Goal: Task Accomplishment & Management: Manage account settings

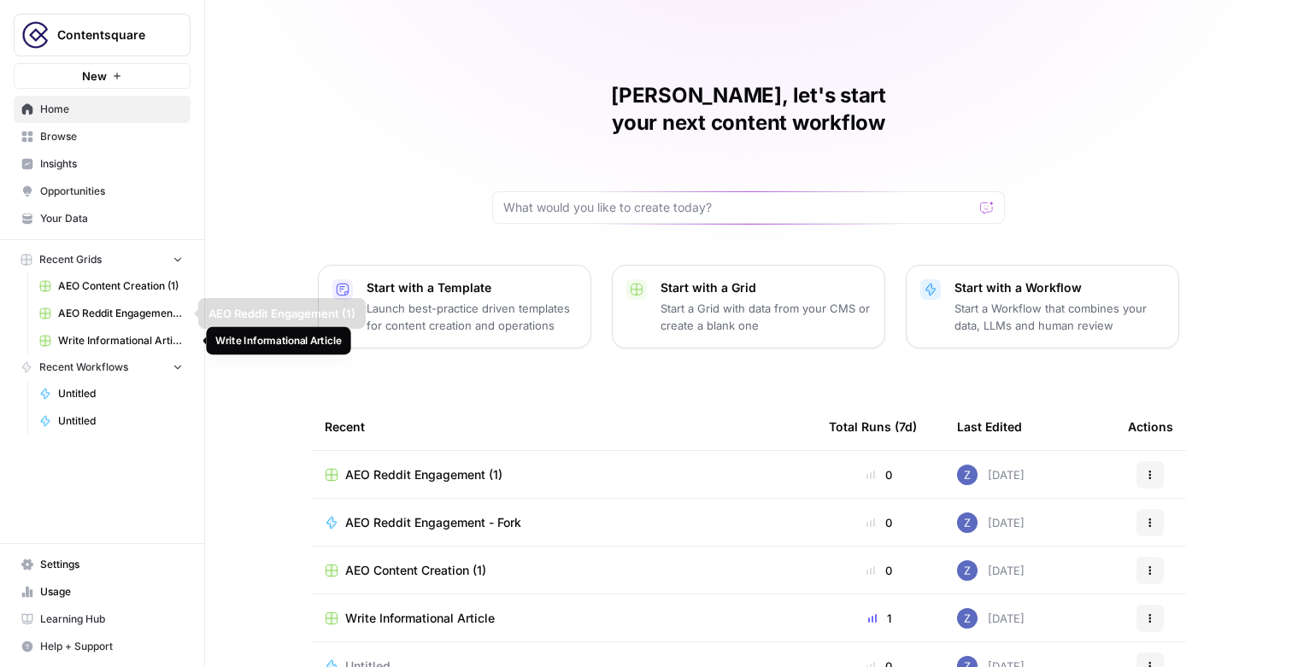
click at [101, 343] on span "Write Informational Article" at bounding box center [120, 340] width 125 height 15
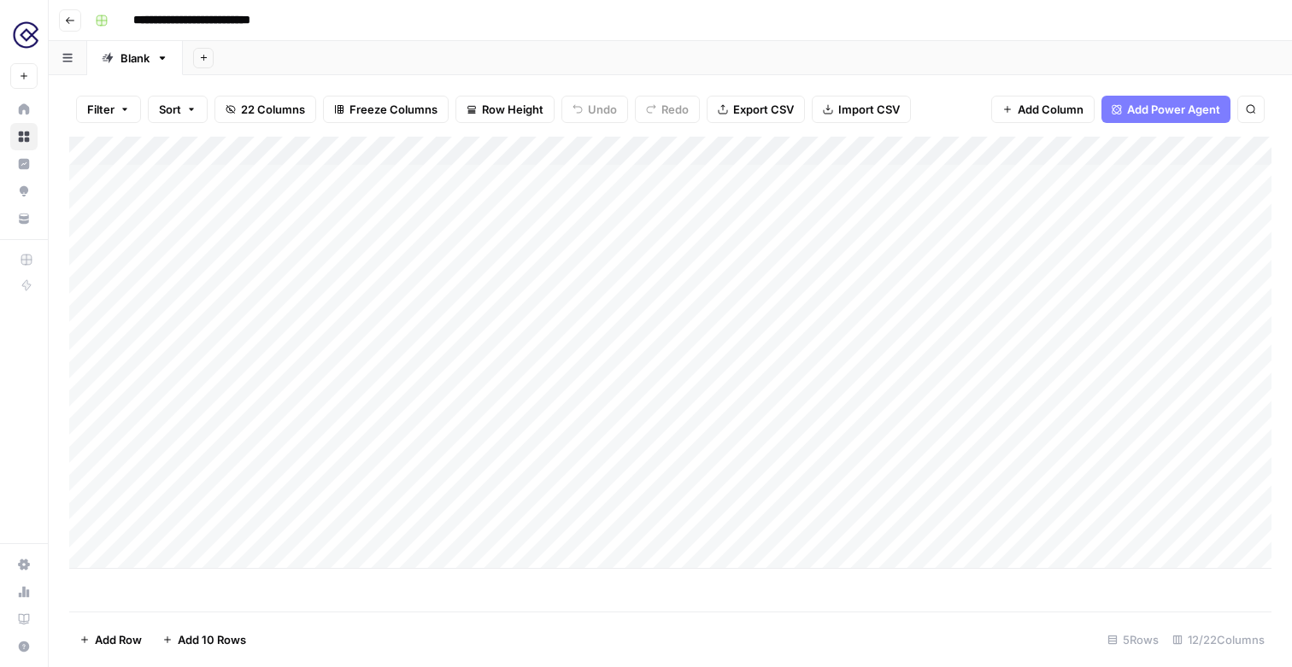
click at [28, 39] on img "Workspace: Contentsquare" at bounding box center [25, 35] width 31 height 31
click at [396, 36] on header "**********" at bounding box center [670, 20] width 1243 height 41
click at [725, 178] on div "Add Column" at bounding box center [670, 353] width 1202 height 432
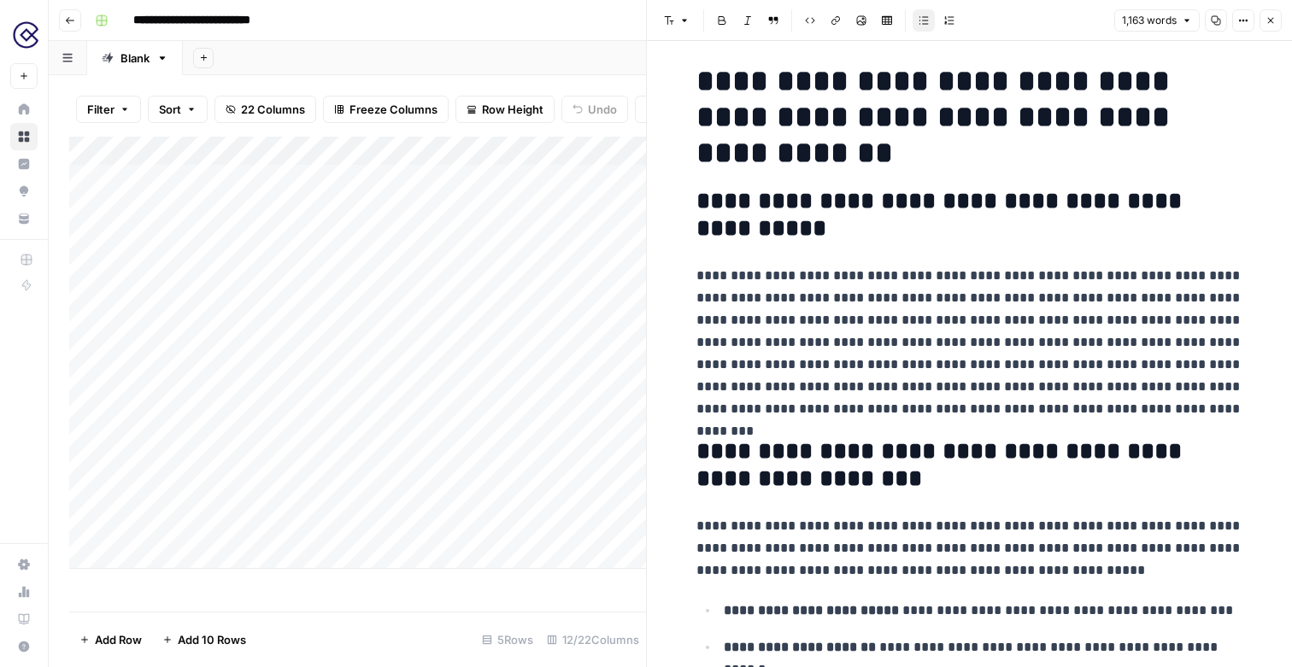
scroll to position [256, 0]
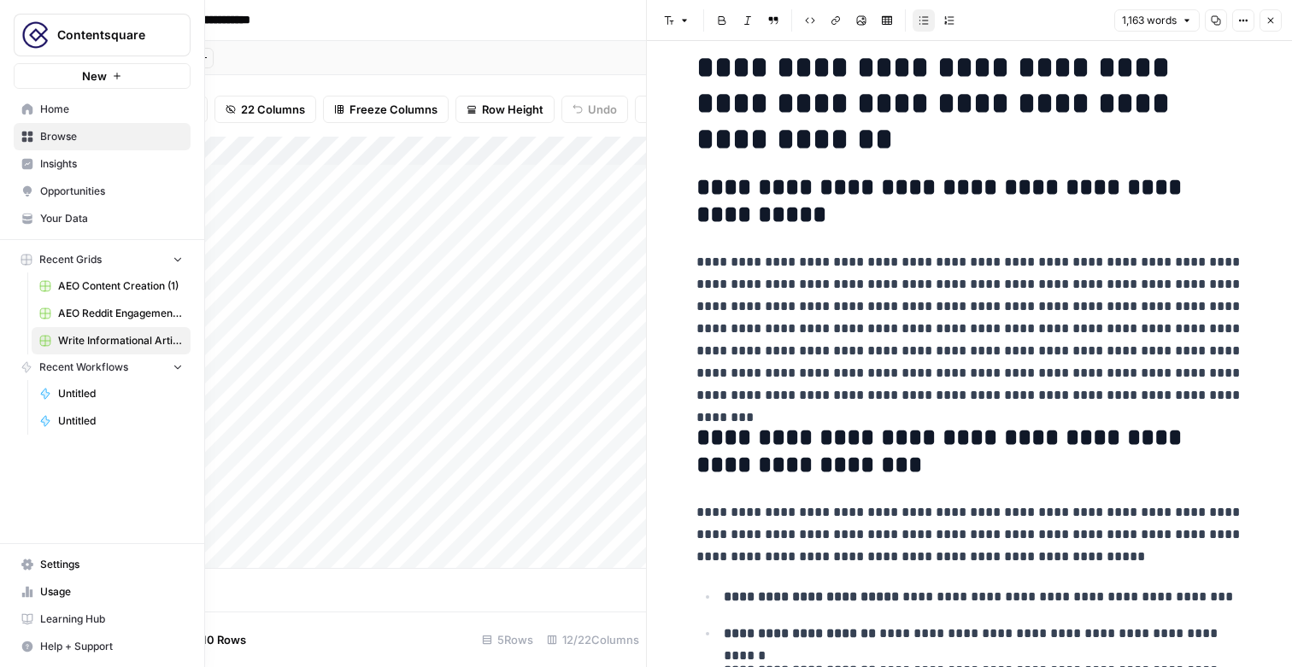
click at [107, 43] on span "Contentsquare" at bounding box center [108, 34] width 103 height 17
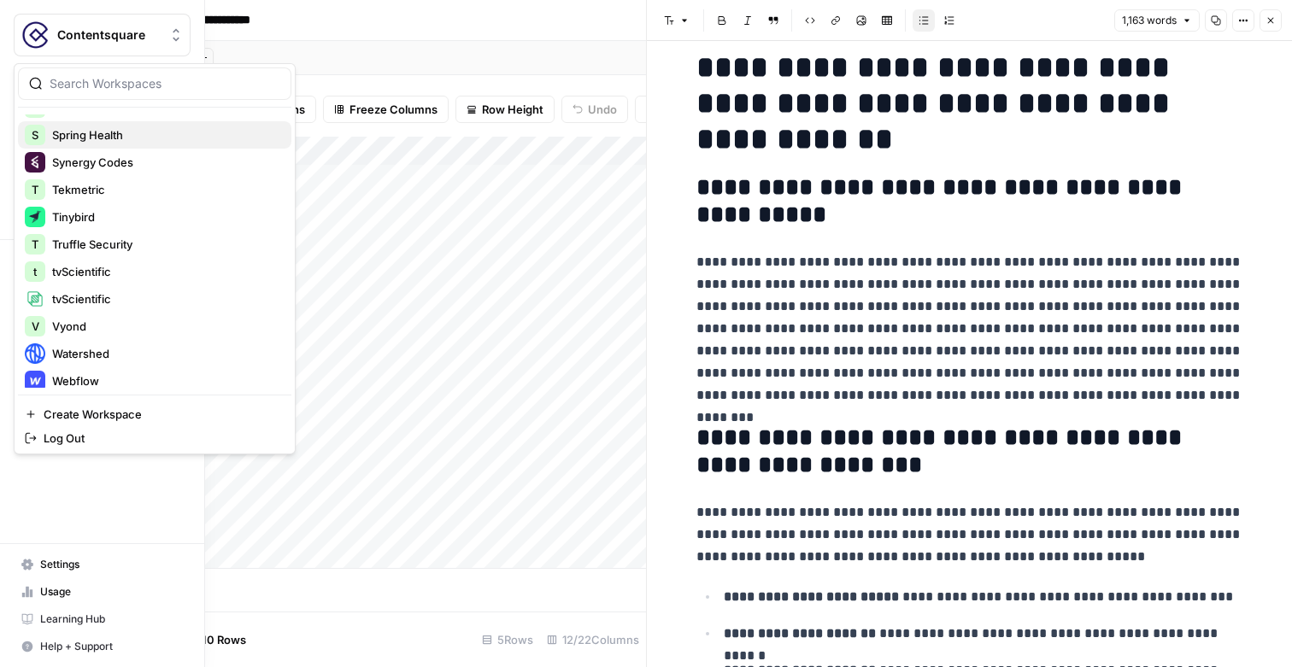
scroll to position [684, 0]
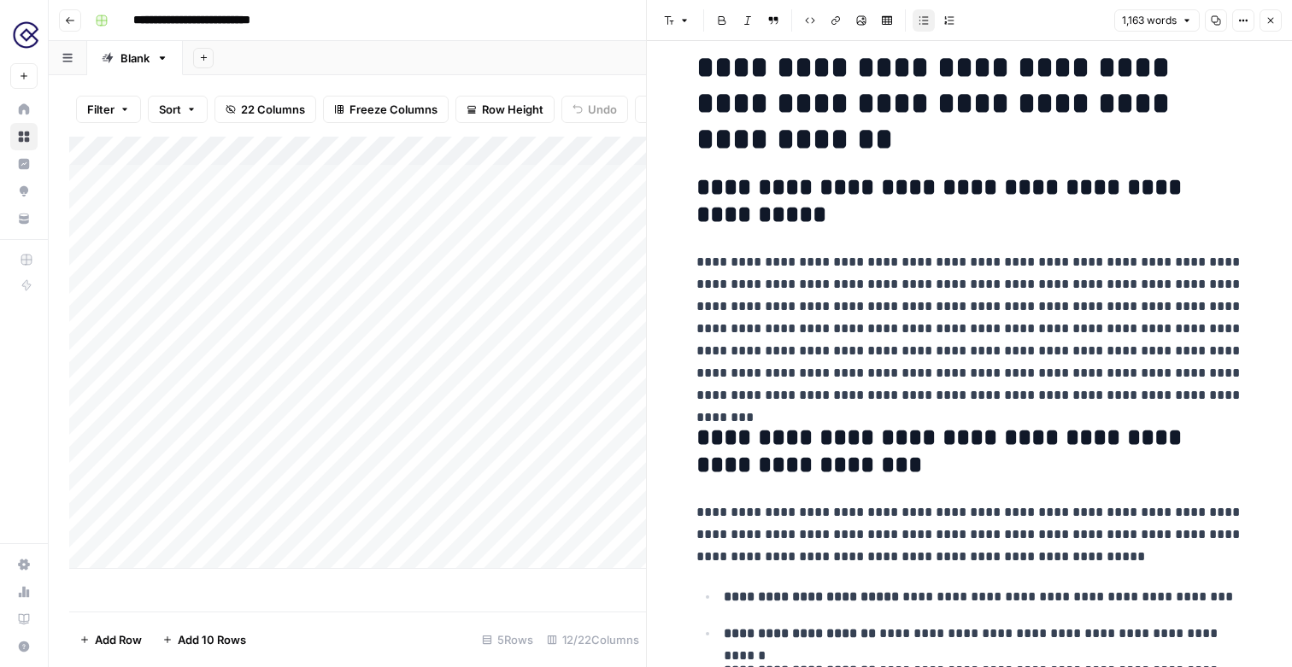
click at [378, 22] on div "**********" at bounding box center [681, 20] width 1187 height 27
click at [1270, 21] on icon "button" at bounding box center [1270, 20] width 10 height 10
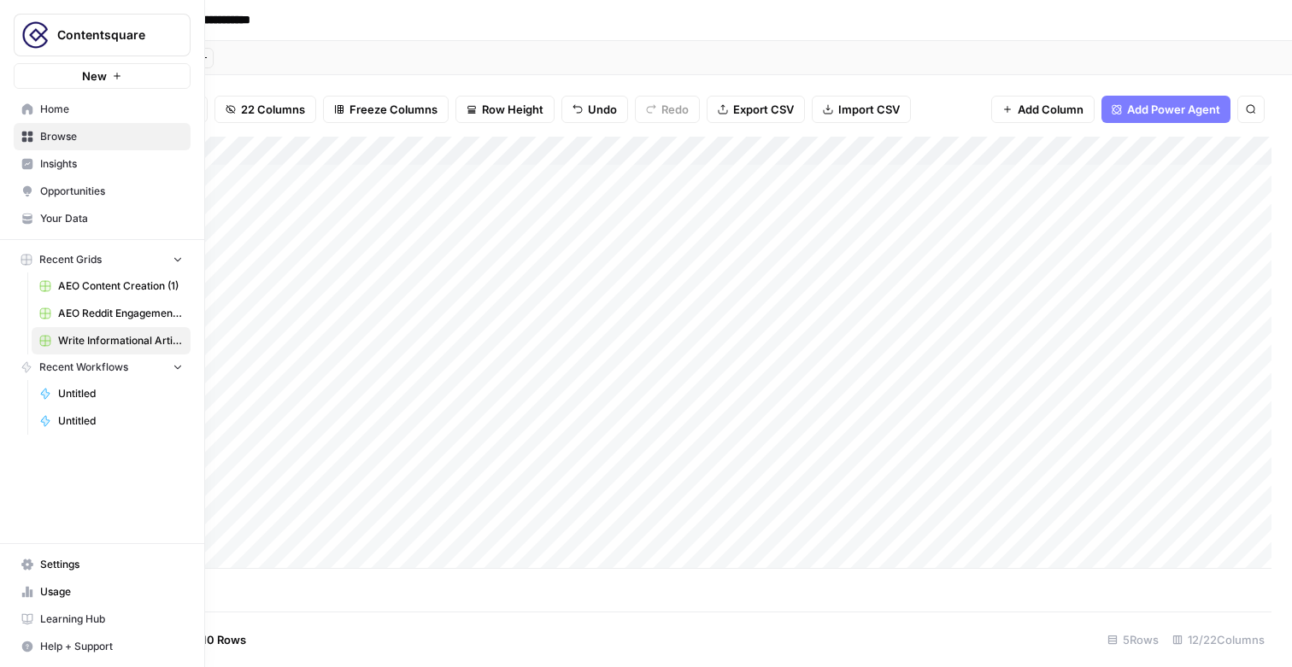
click at [67, 169] on span "Insights" at bounding box center [111, 163] width 143 height 15
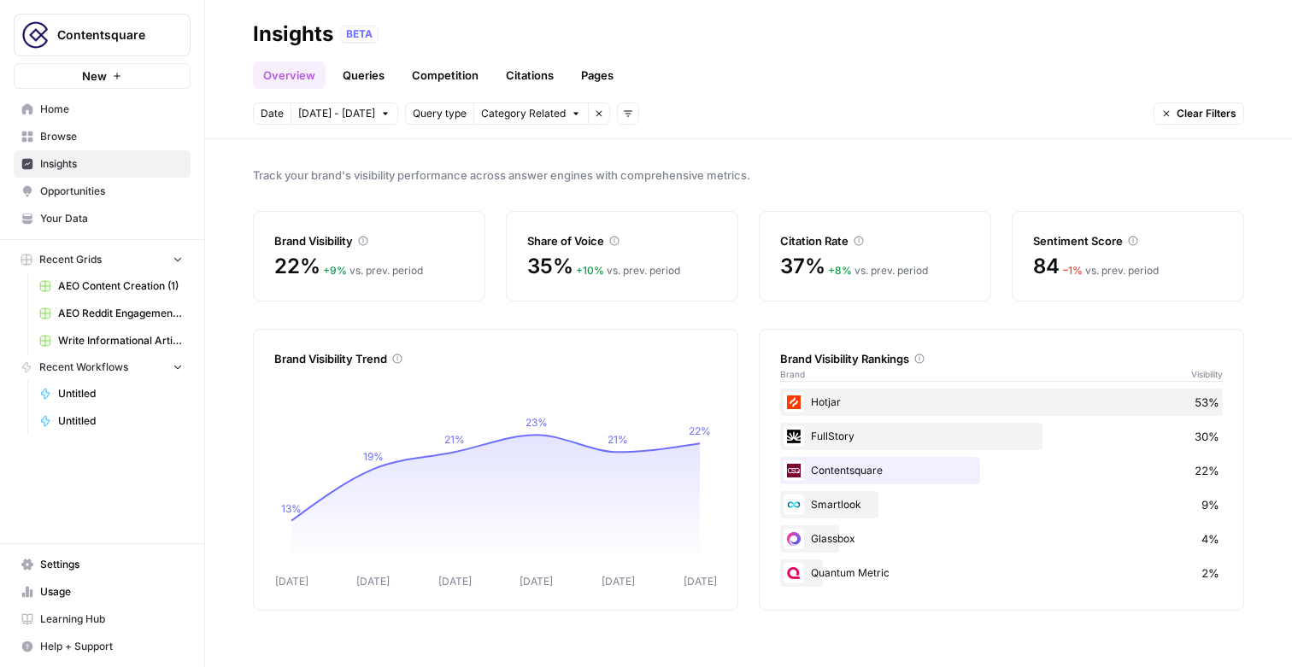
click at [106, 32] on span "Contentsquare" at bounding box center [108, 34] width 103 height 17
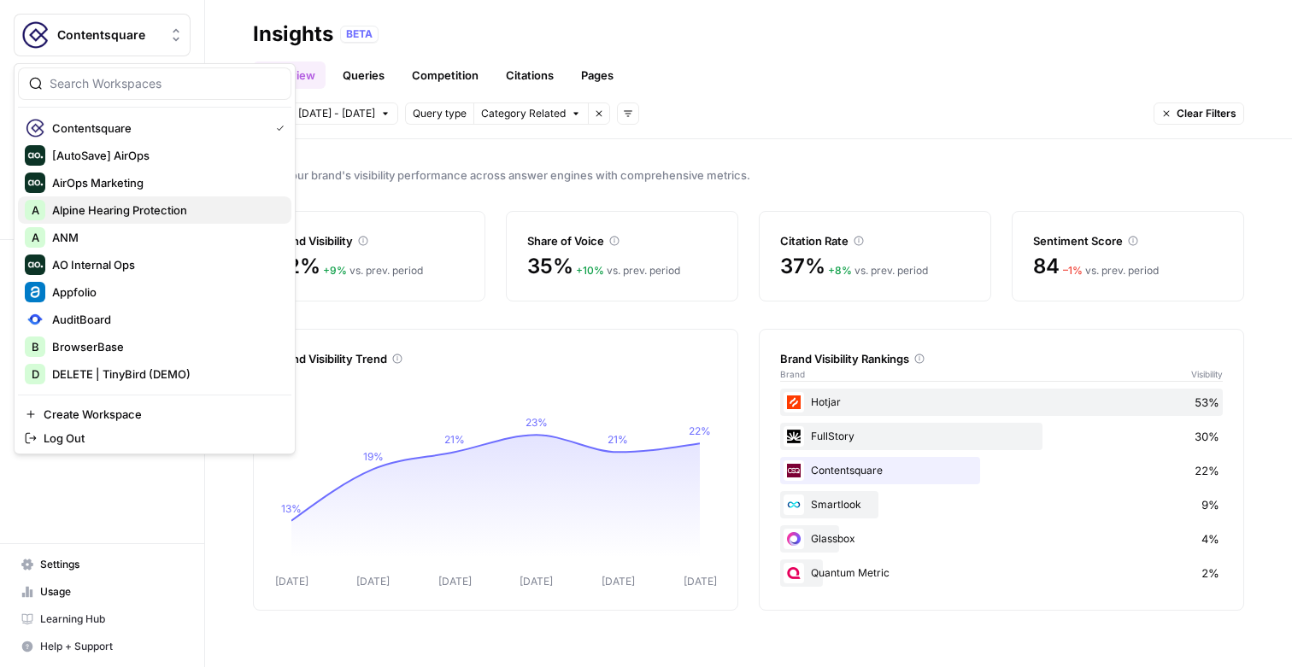
scroll to position [11, 0]
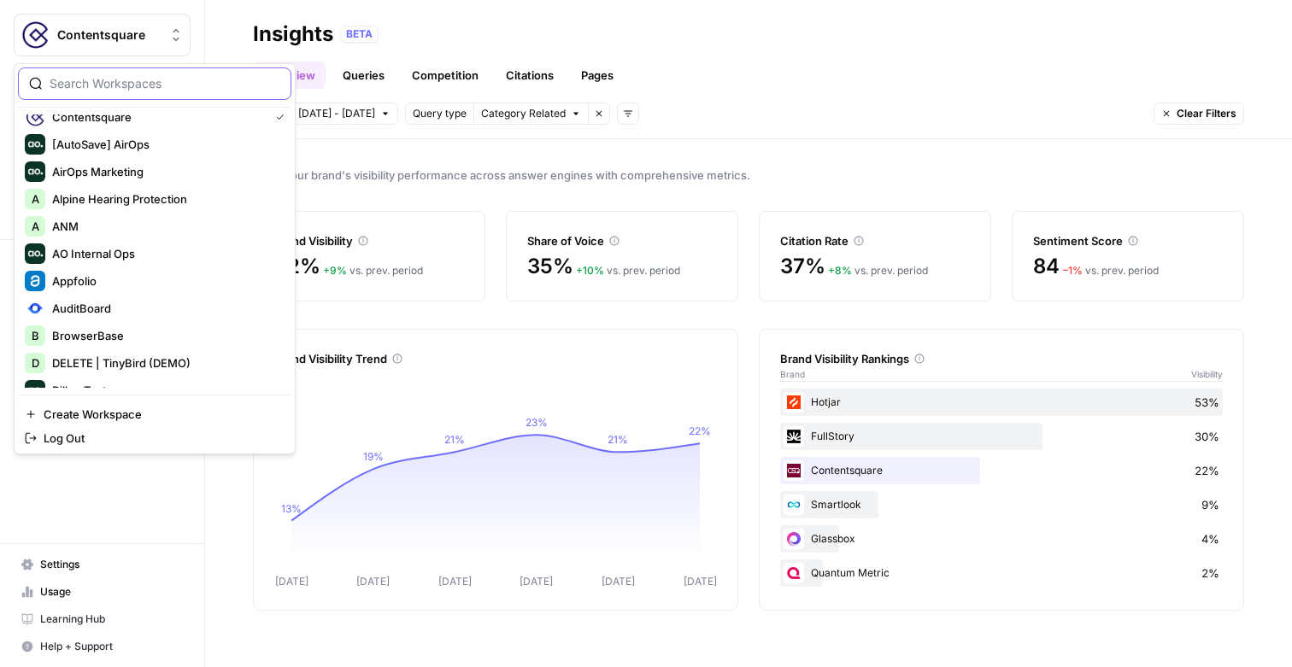
click at [106, 90] on input "search" at bounding box center [165, 83] width 231 height 17
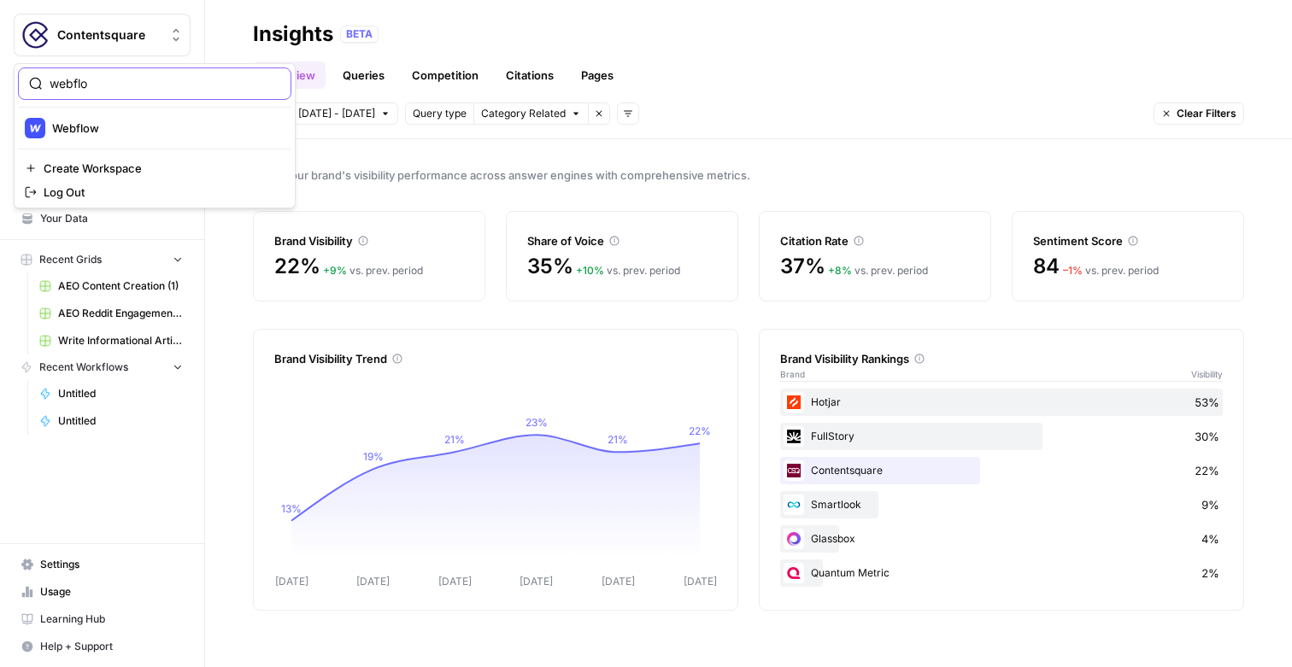
type input "webflo"
click at [116, 110] on div "webflo Webflow Create Workspace Log Out" at bounding box center [155, 135] width 282 height 145
click at [116, 130] on span "Webflow" at bounding box center [165, 128] width 226 height 17
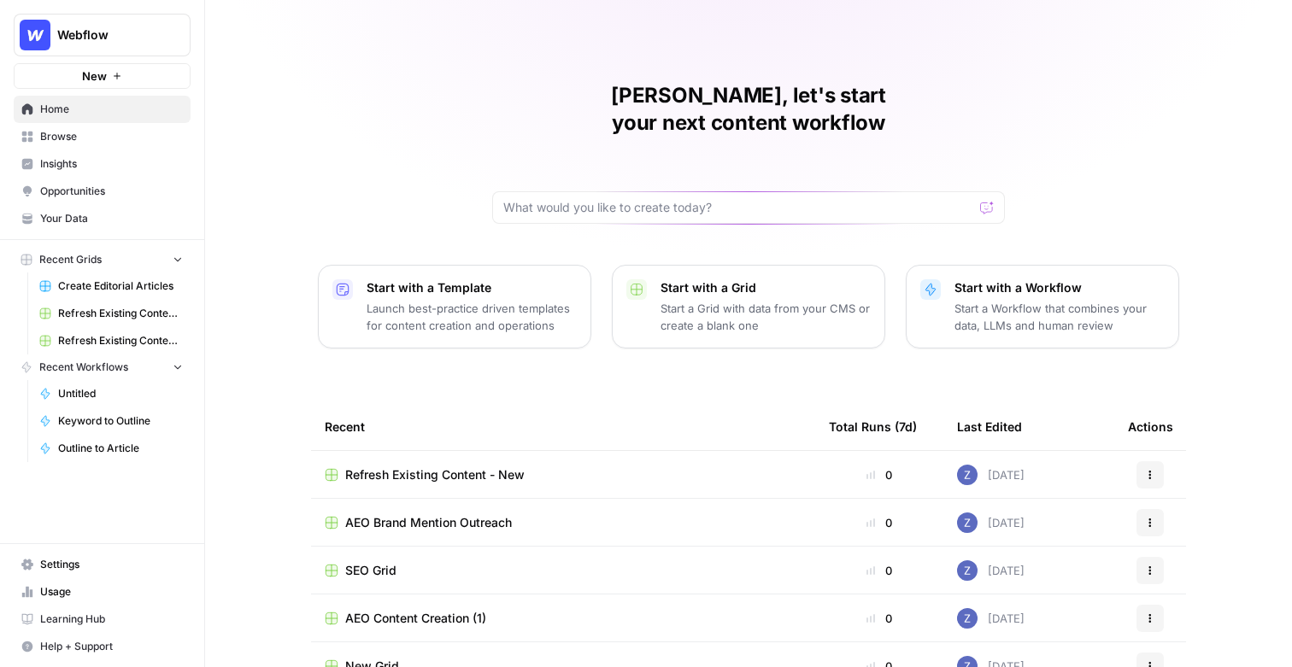
click at [218, 213] on div "Zoë, let's start your next content workflow Start with a Template Launch best-p…" at bounding box center [748, 406] width 1087 height 813
click at [68, 570] on span "Settings" at bounding box center [111, 564] width 143 height 15
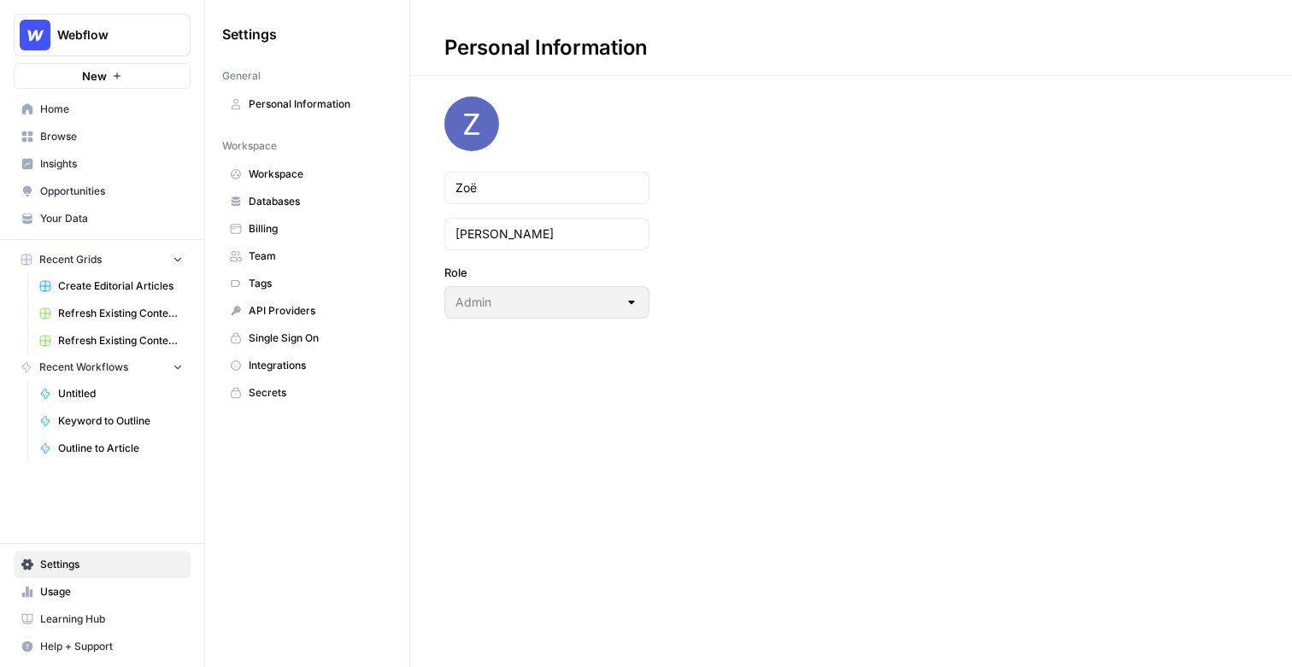
click at [304, 180] on span "Workspace" at bounding box center [317, 174] width 136 height 15
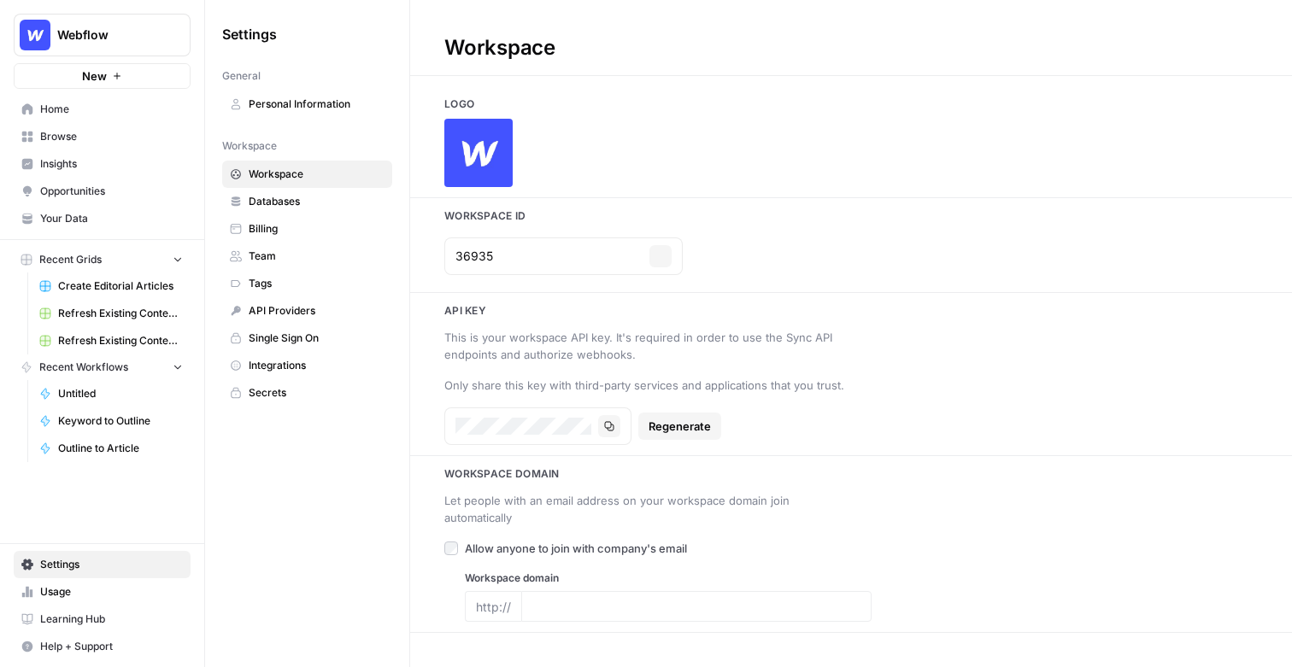
type input "webflow.com"
click at [655, 255] on icon "button" at bounding box center [660, 256] width 10 height 10
click at [73, 258] on span "Recent Grids" at bounding box center [70, 259] width 62 height 15
click at [82, 141] on span "Browse" at bounding box center [111, 136] width 143 height 15
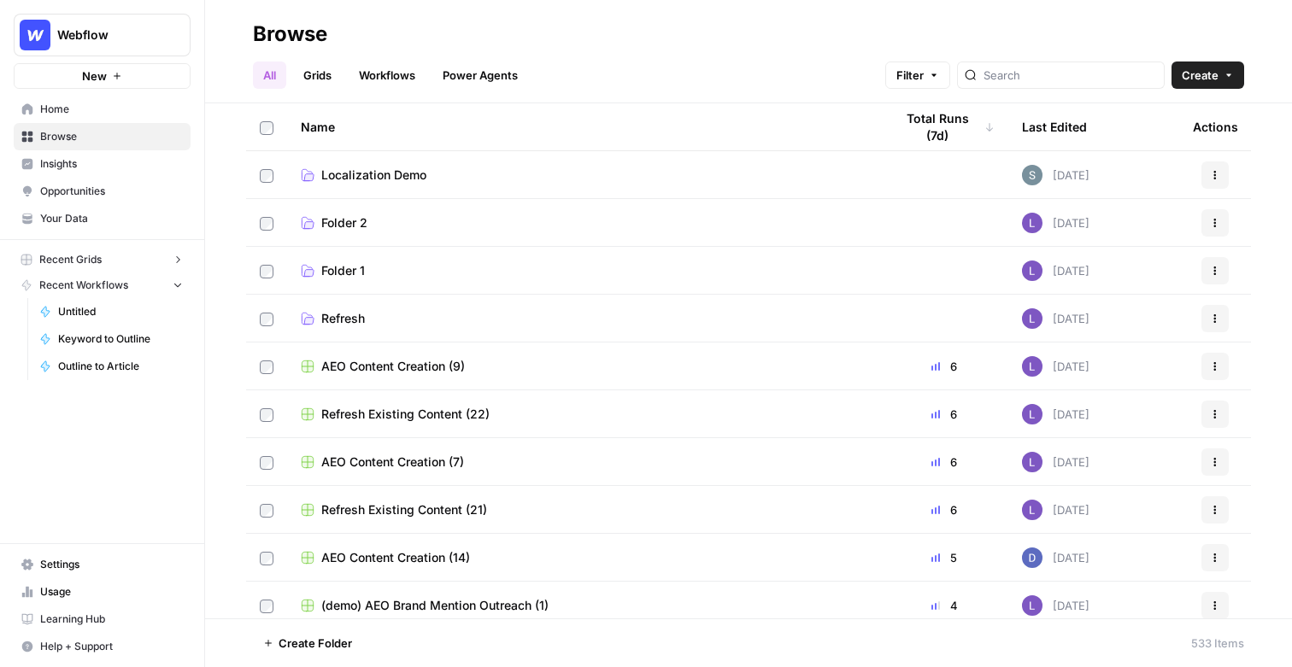
click at [393, 167] on span "Localization Demo" at bounding box center [373, 175] width 105 height 17
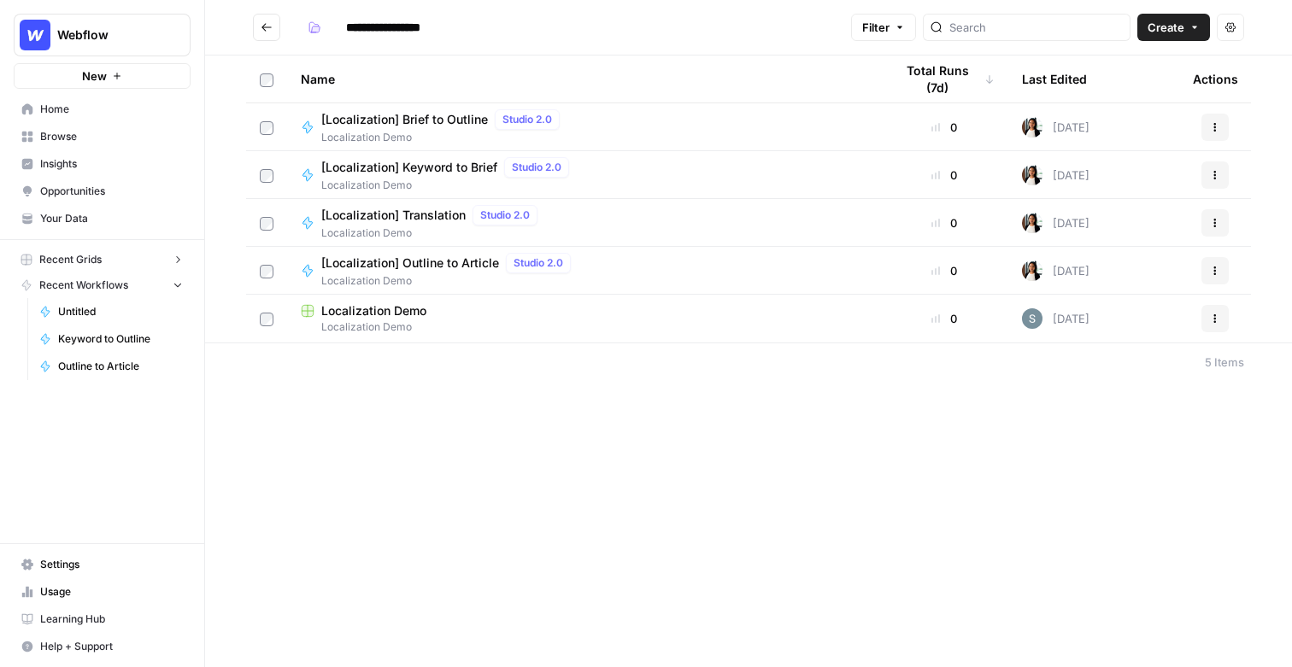
click at [371, 311] on span "Localization Demo" at bounding box center [373, 310] width 105 height 17
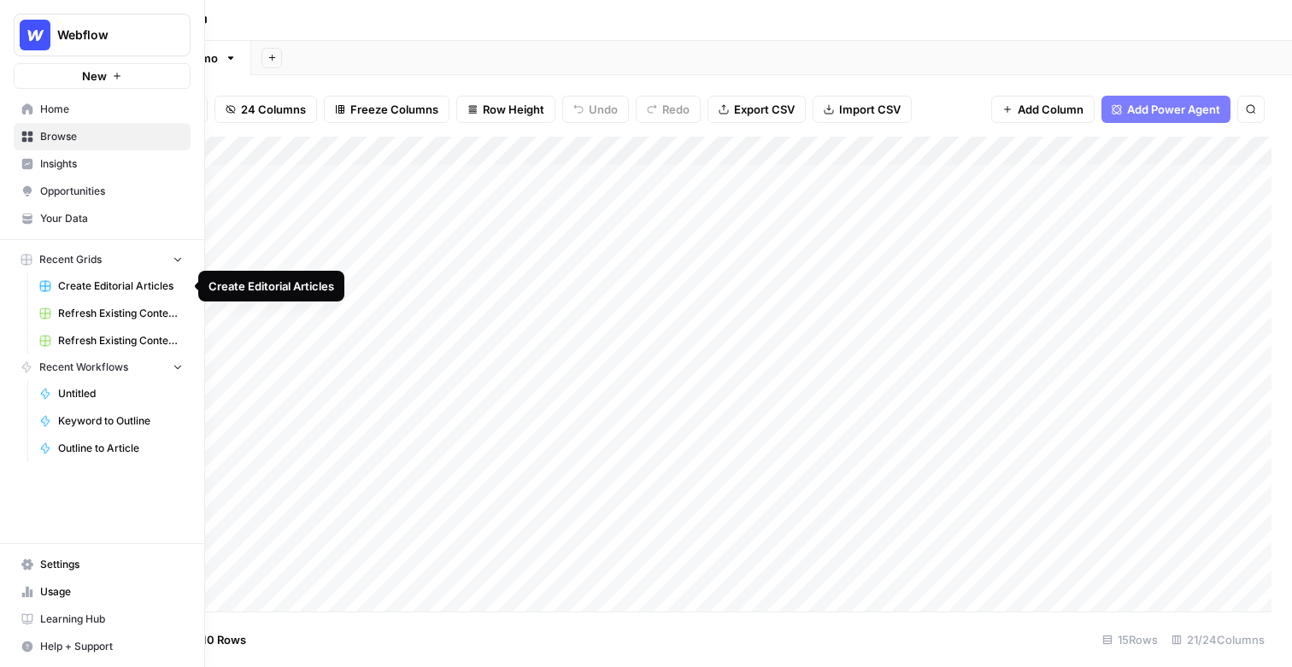
click at [91, 284] on span "Create Editorial Articles" at bounding box center [120, 286] width 125 height 15
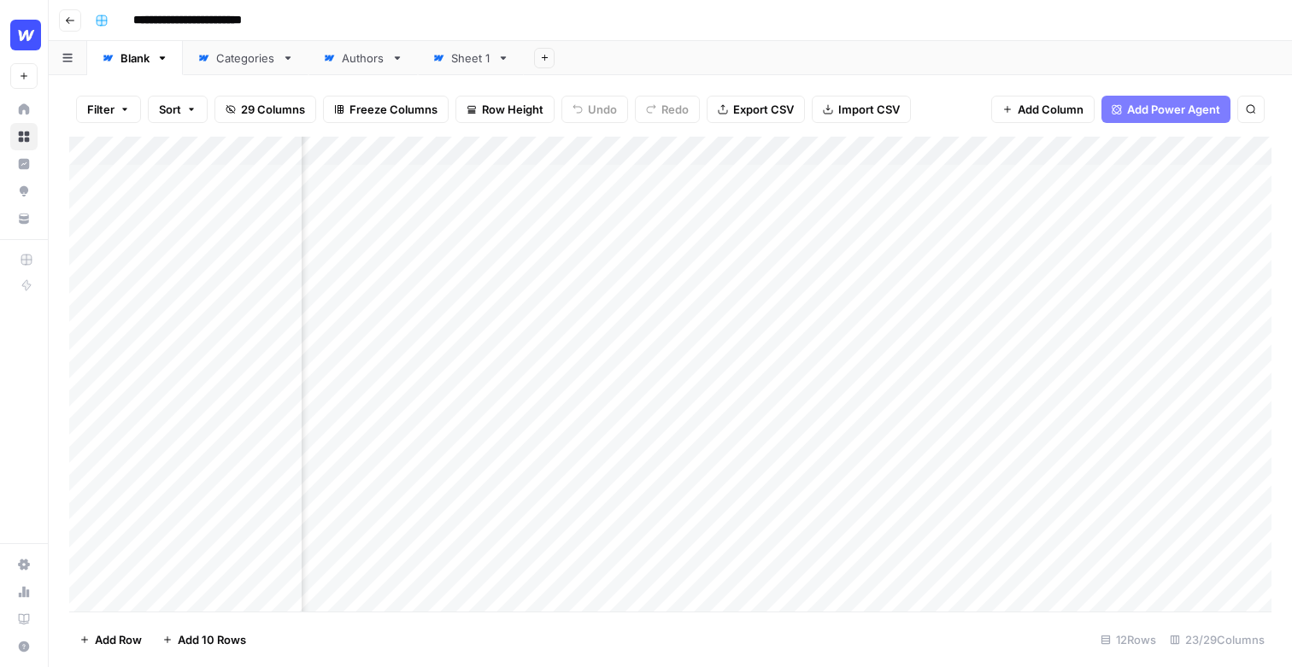
scroll to position [0, 420]
click at [547, 176] on div "Add Column" at bounding box center [670, 374] width 1202 height 475
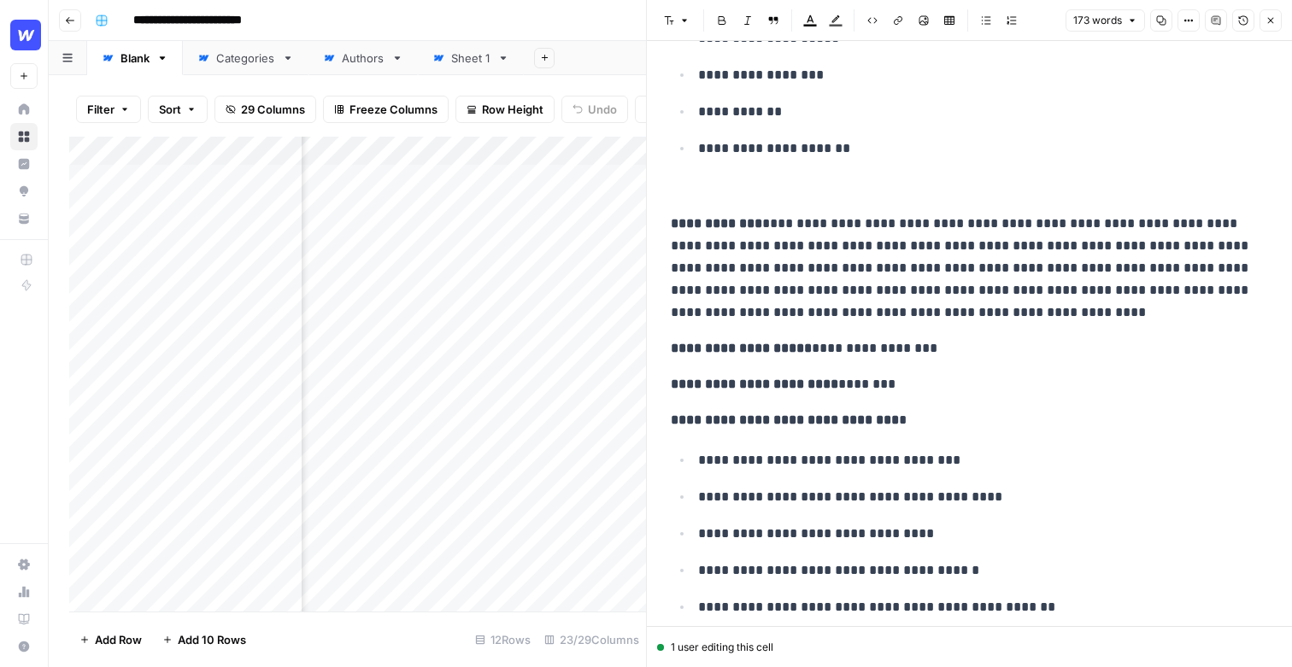
scroll to position [698, 0]
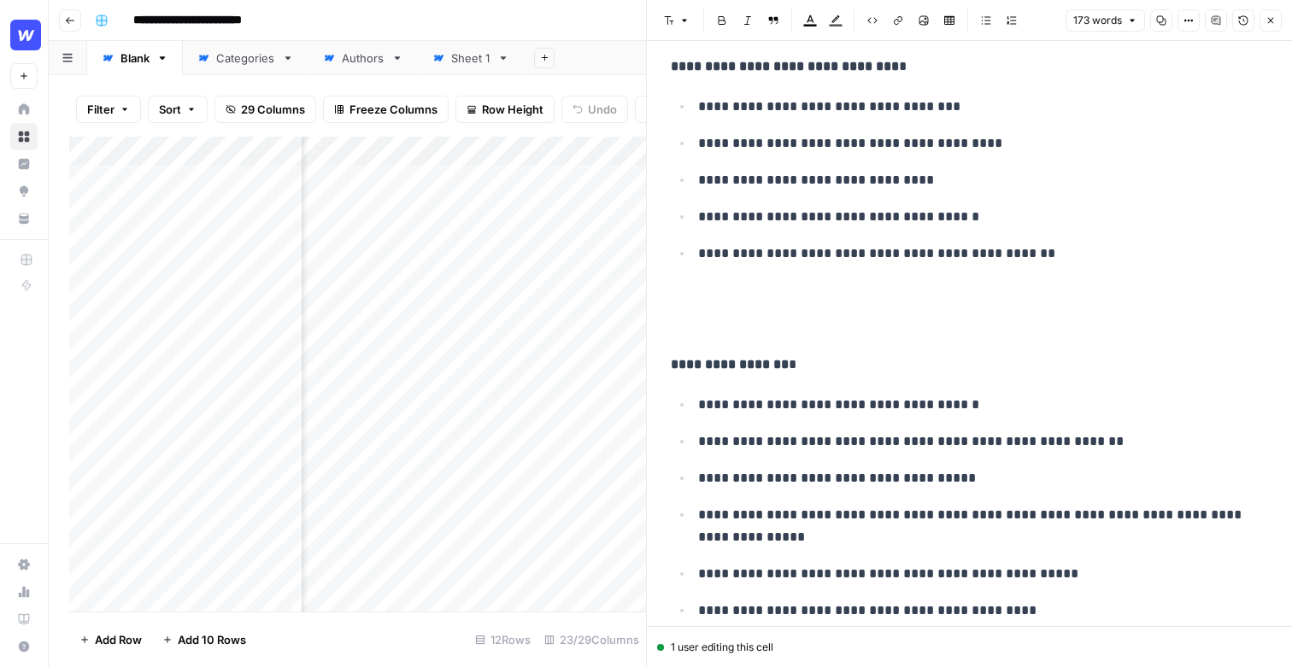
click at [1265, 21] on icon "button" at bounding box center [1270, 20] width 10 height 10
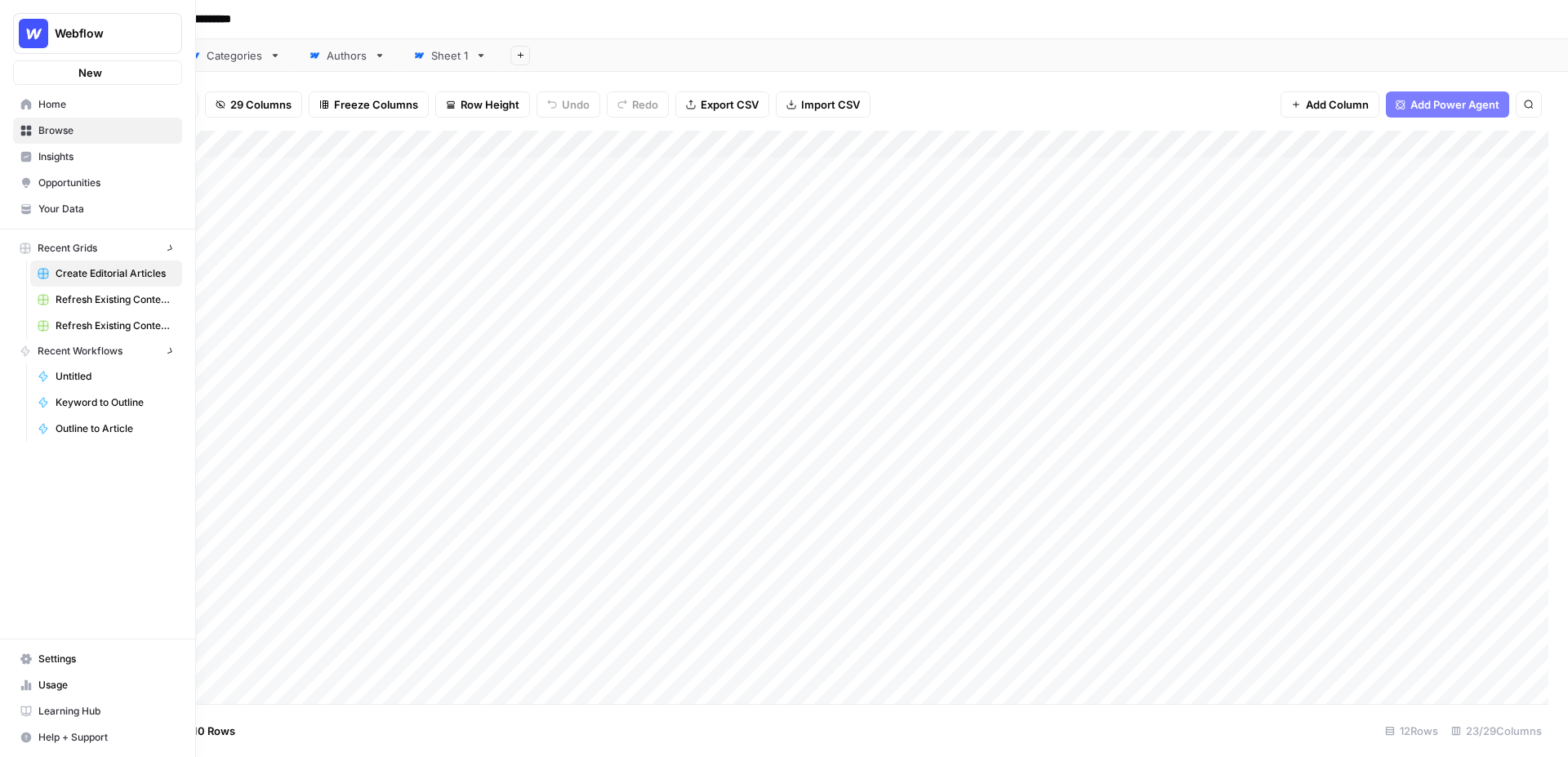
click at [33, 32] on img "Workspace: Webflow" at bounding box center [33, 33] width 30 height 30
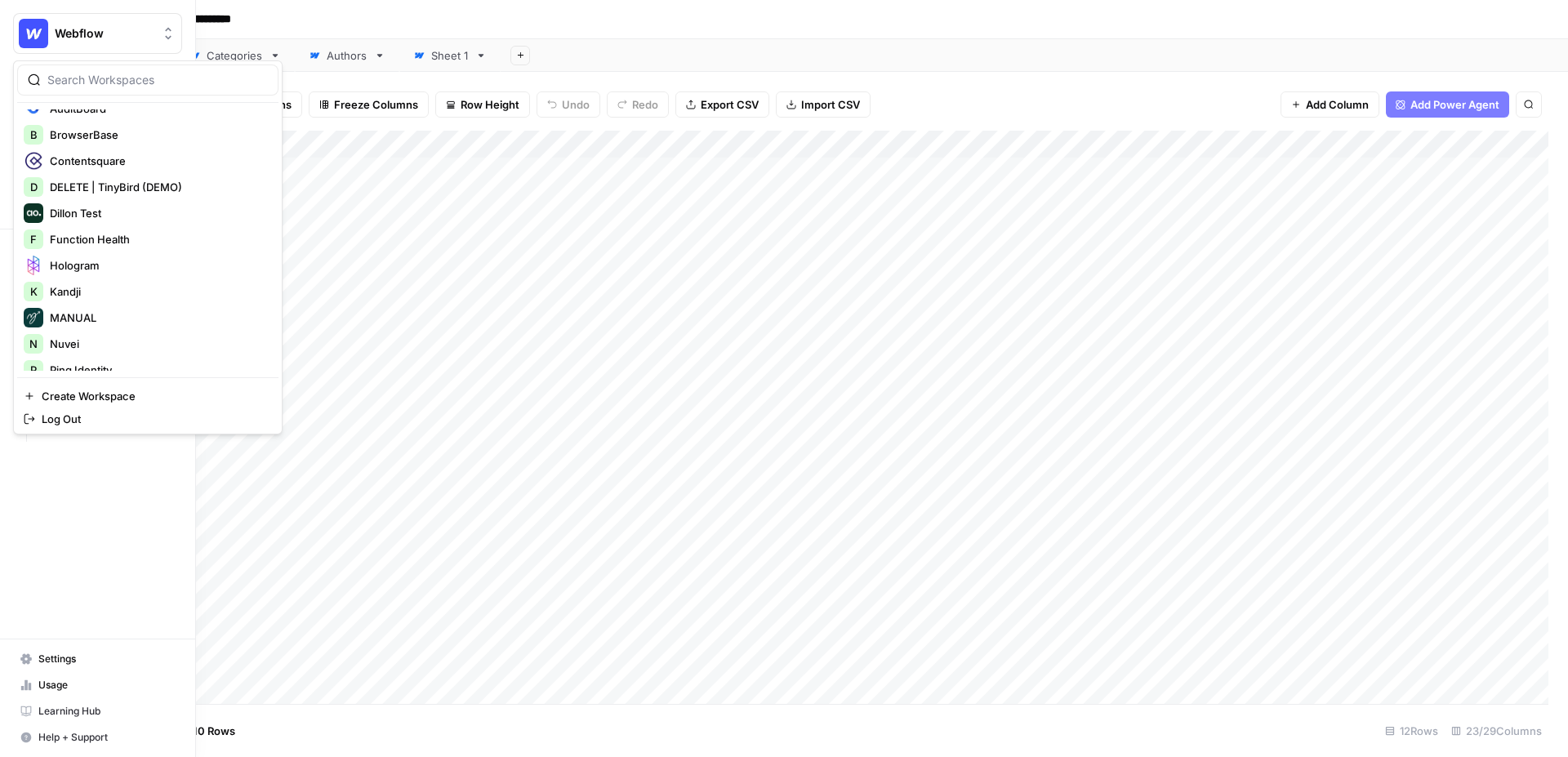
scroll to position [188, 0]
click at [118, 169] on span "Contentsquare" at bounding box center [158, 168] width 216 height 16
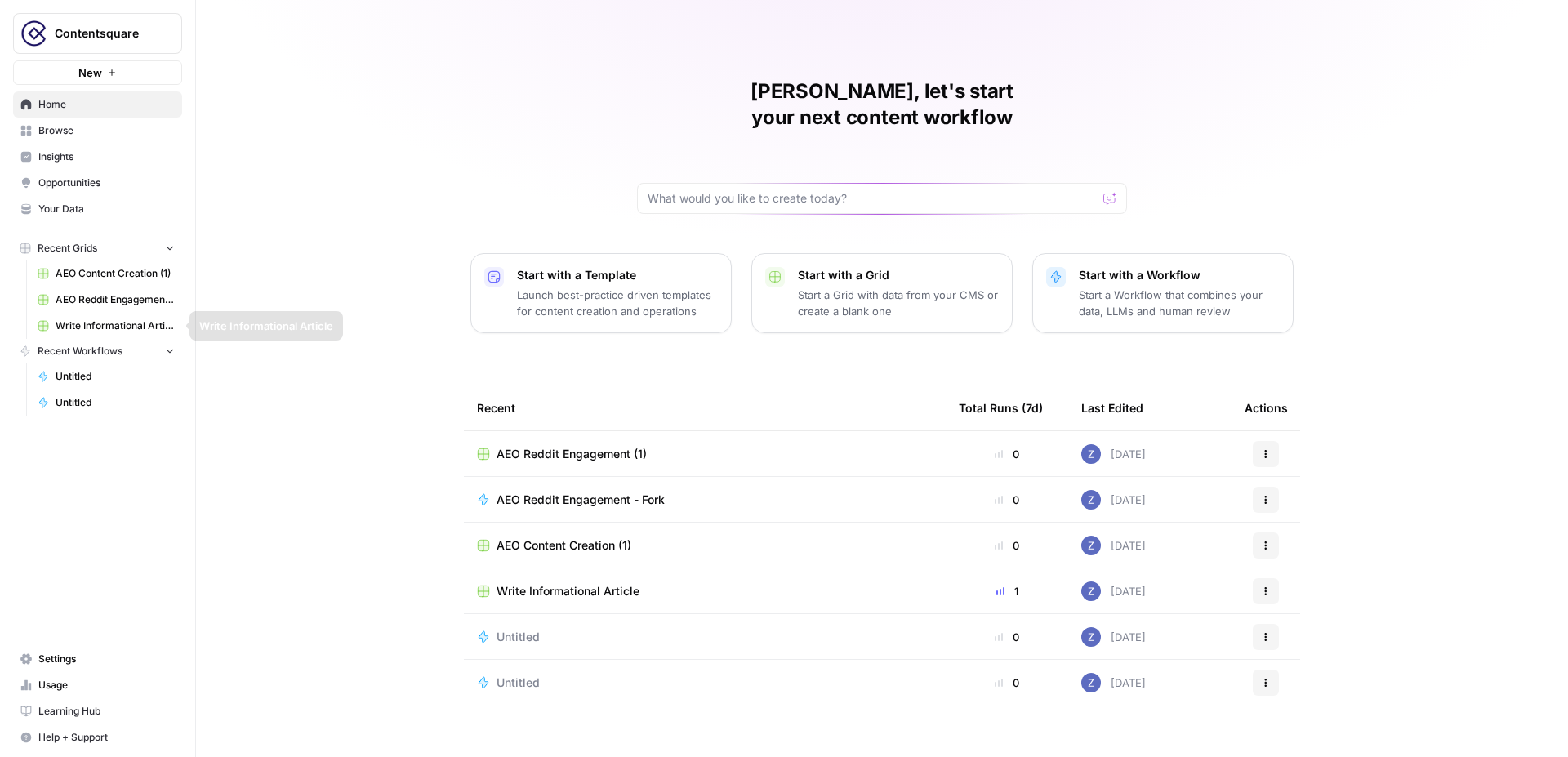
click at [85, 325] on span "Write Informational Article" at bounding box center [115, 325] width 120 height 14
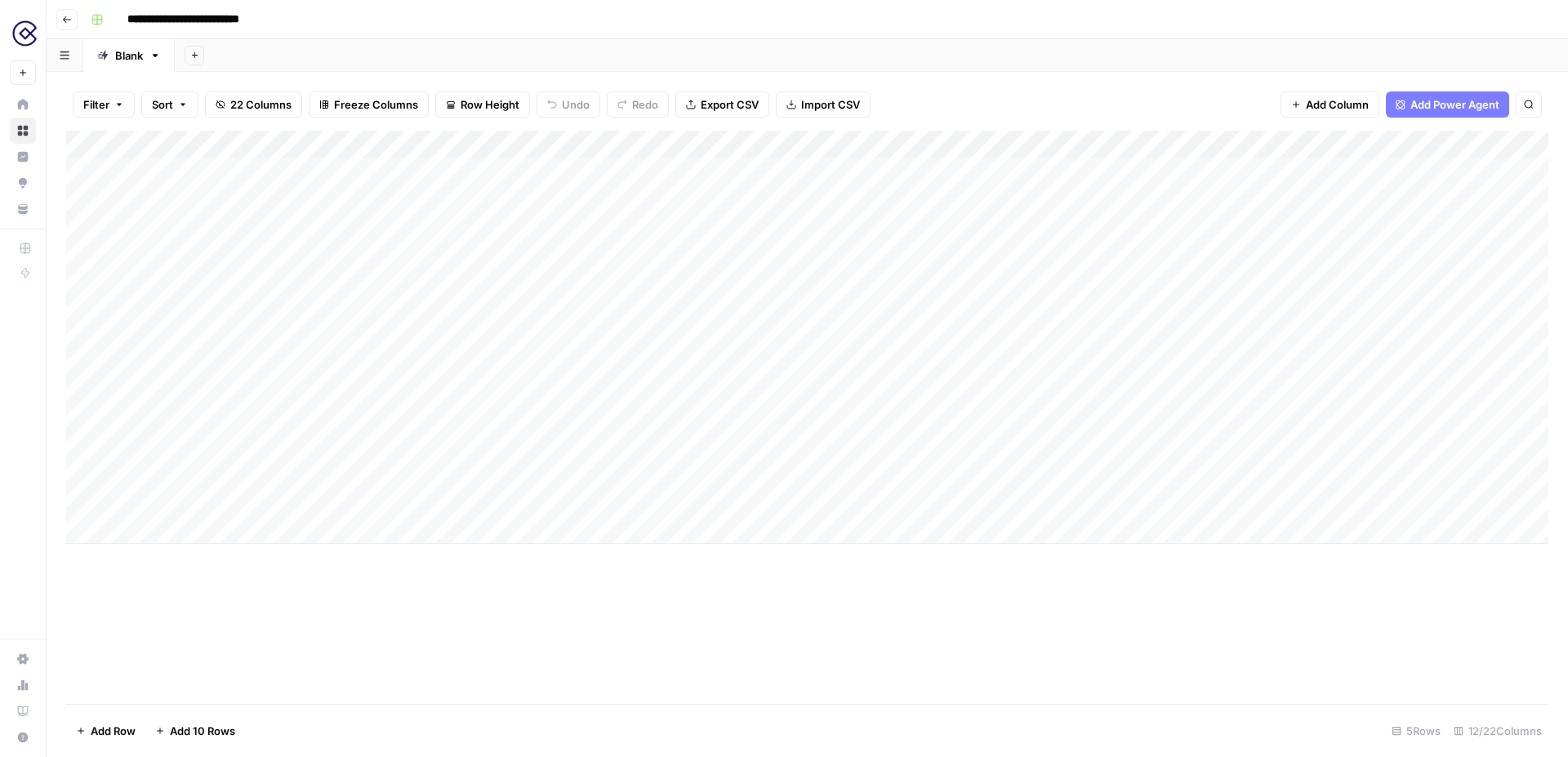
click at [390, 108] on span "Freeze Columns" at bounding box center [376, 104] width 84 height 16
click at [229, 199] on div "Add Column" at bounding box center [807, 337] width 1483 height 413
click at [379, 97] on span "Freeze Columns" at bounding box center [376, 104] width 84 height 16
click at [387, 162] on span "First 1 Column" at bounding box center [391, 161] width 136 height 16
click at [490, 102] on span "Row Height" at bounding box center [490, 104] width 59 height 16
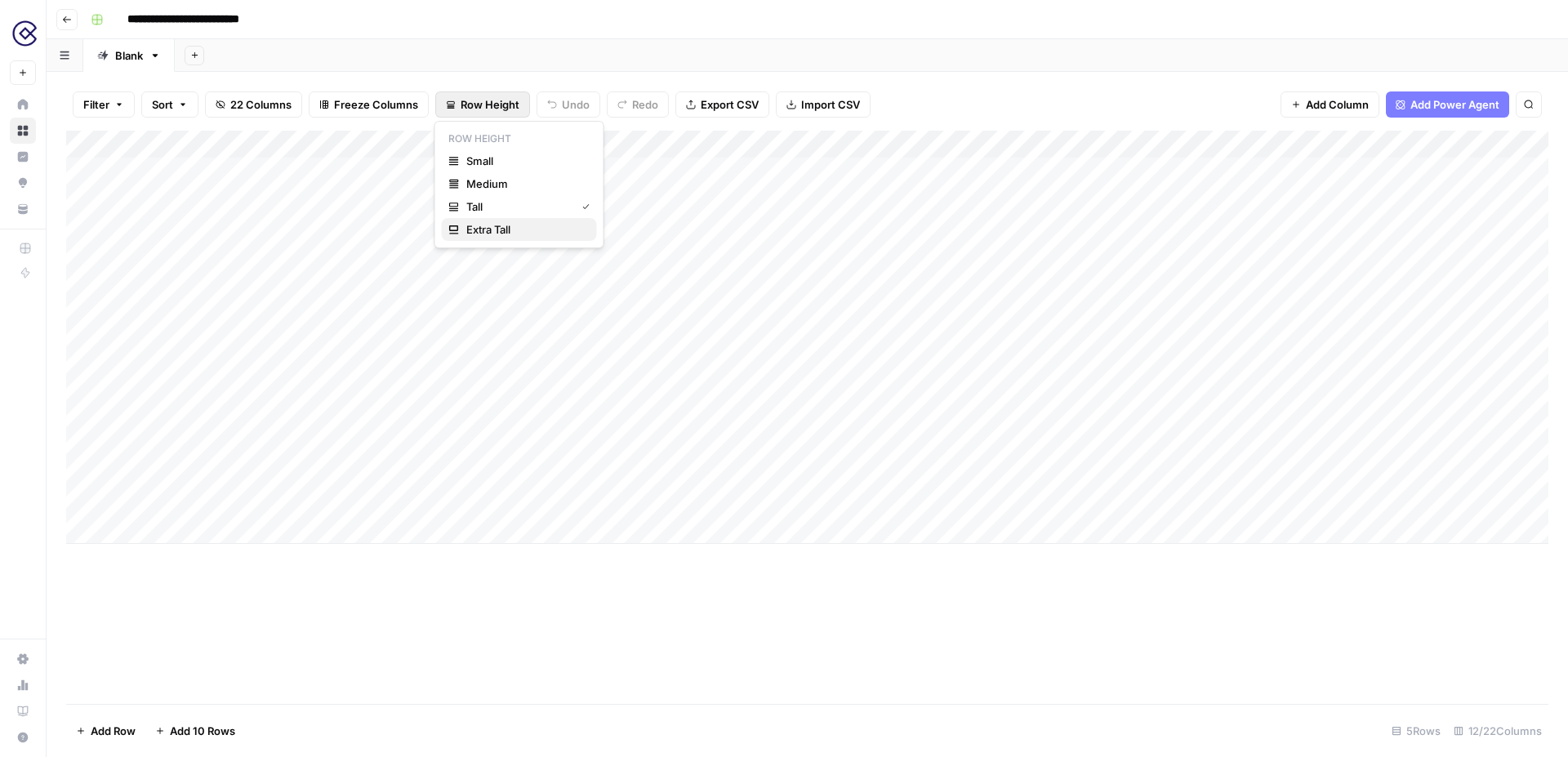
click at [547, 229] on span "Extra Tall" at bounding box center [525, 229] width 118 height 16
click at [508, 100] on span "Row Height" at bounding box center [490, 104] width 59 height 16
click at [502, 195] on button "Tall" at bounding box center [519, 206] width 155 height 23
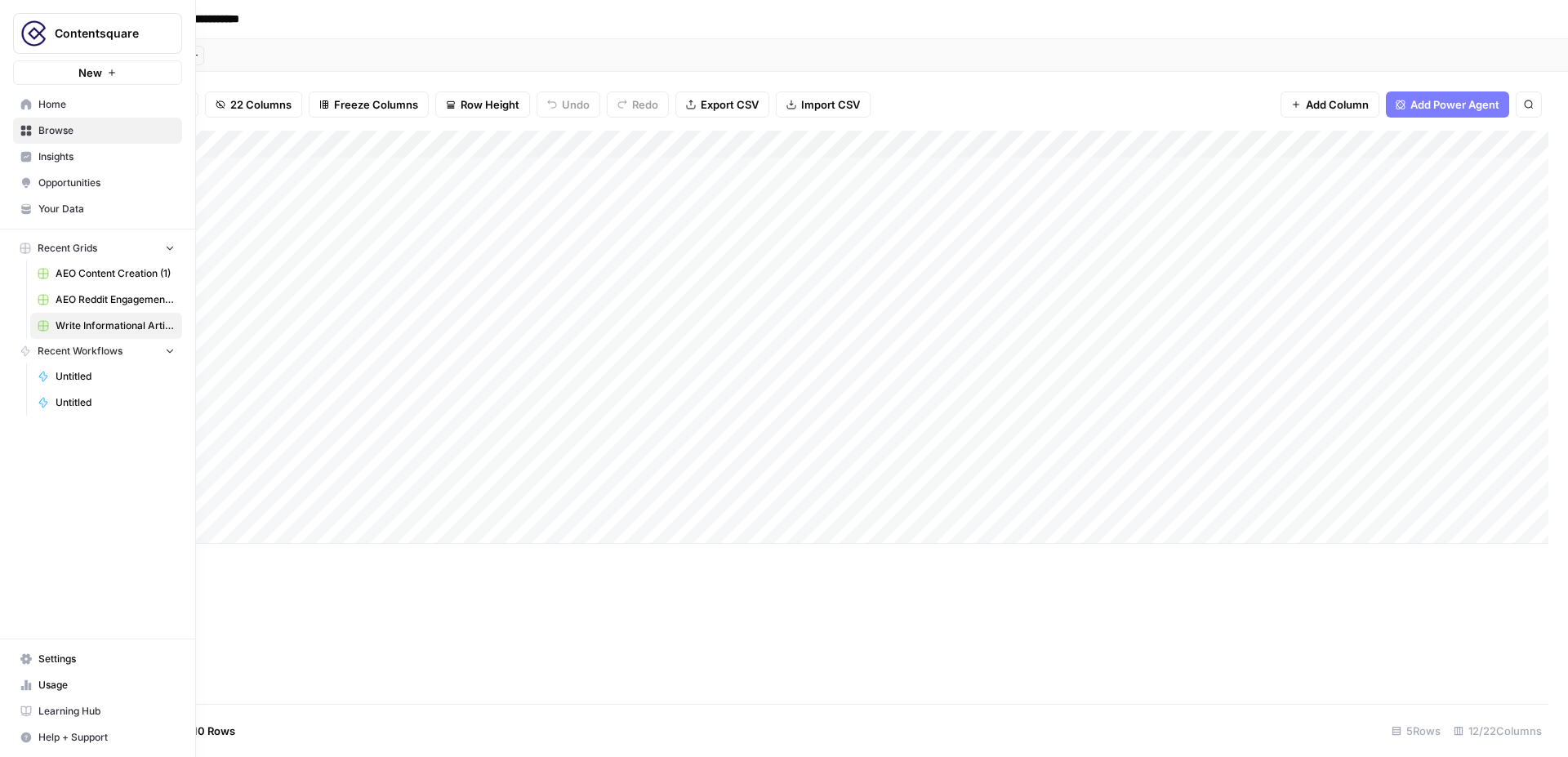
click at [81, 244] on span "Recent Grids" at bounding box center [67, 248] width 59 height 14
click at [54, 132] on span "Browse" at bounding box center [106, 130] width 137 height 14
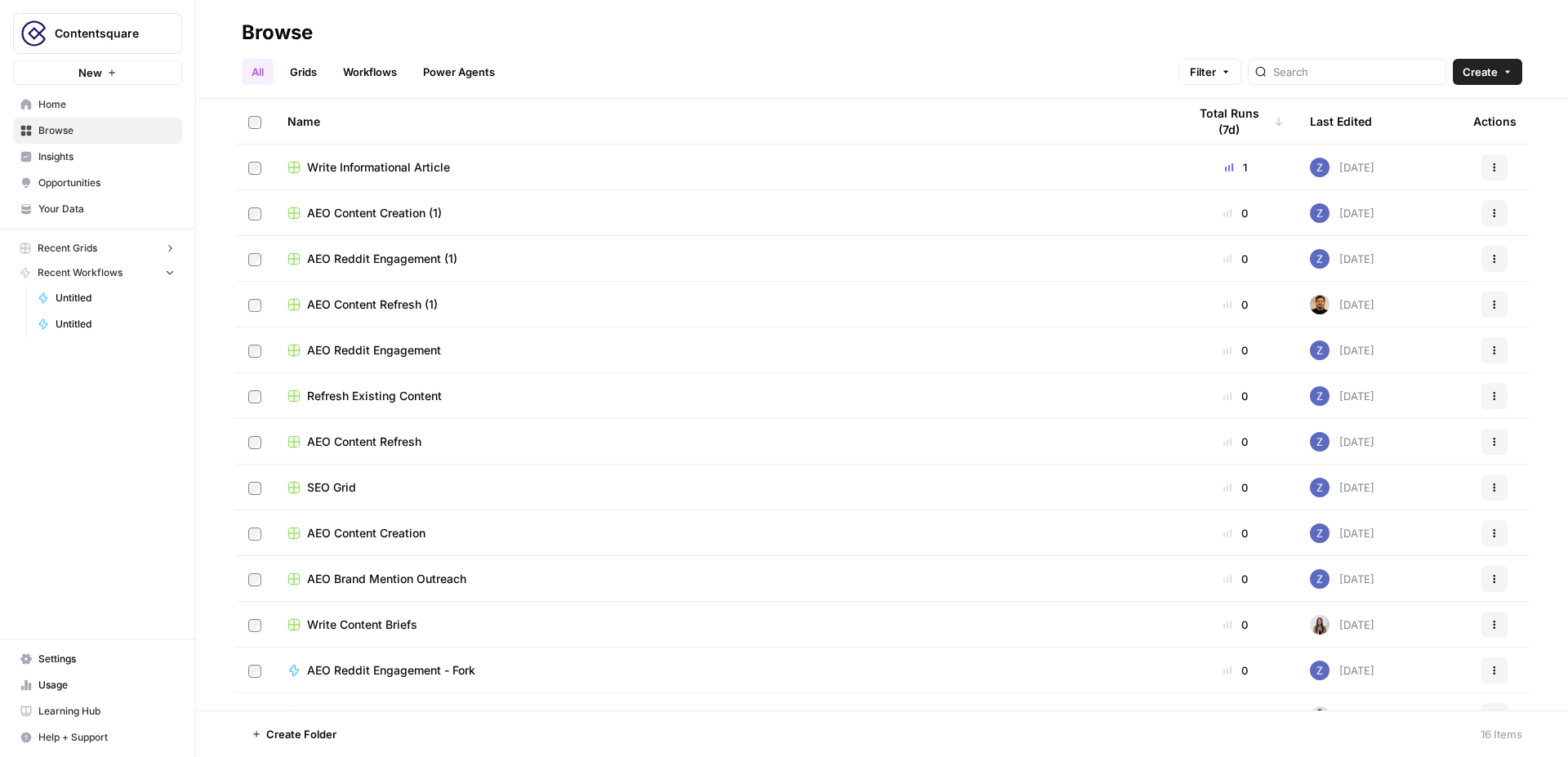
click at [378, 394] on span "Refresh Existing Content" at bounding box center [374, 396] width 135 height 16
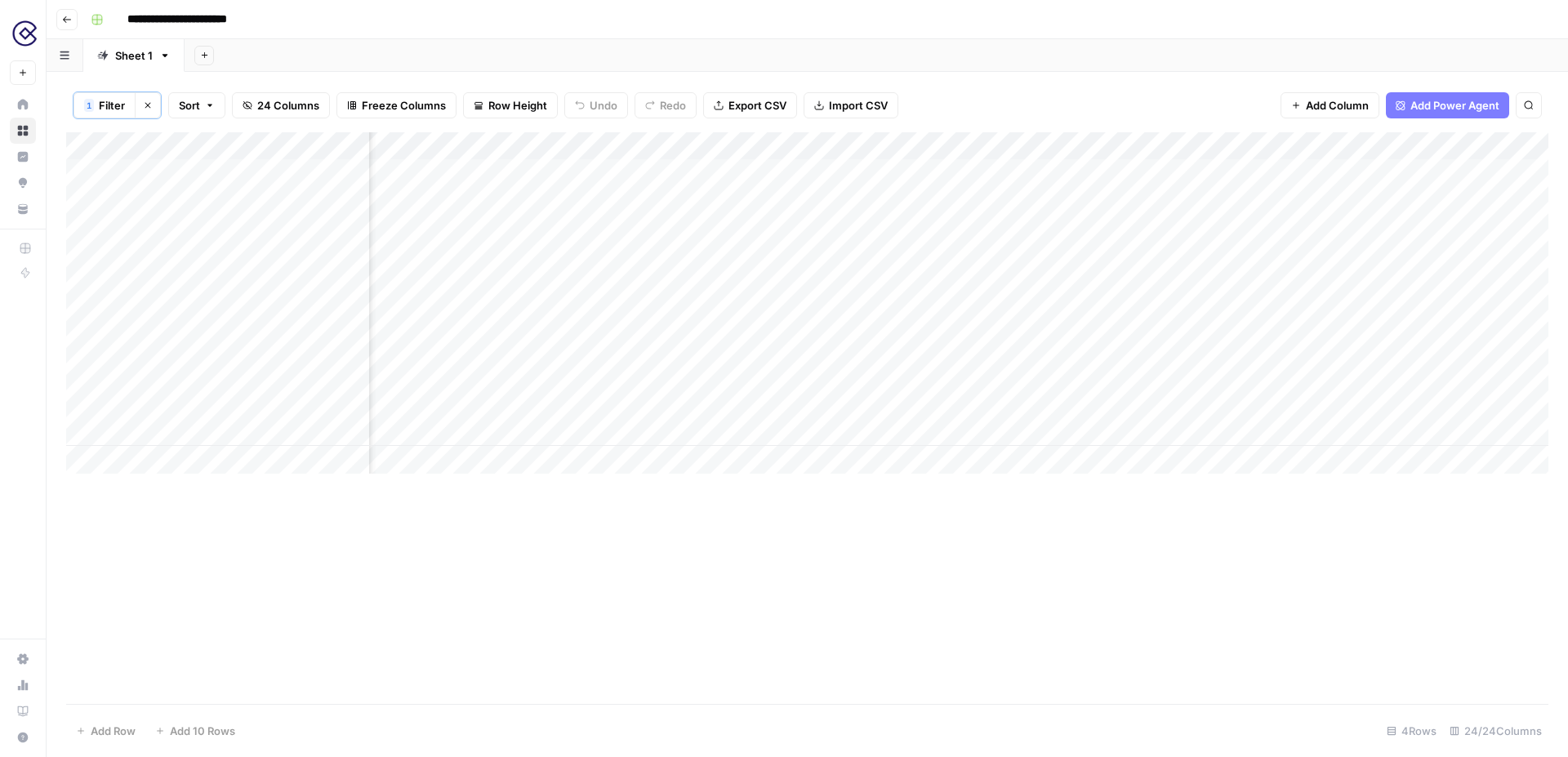
scroll to position [0, 1884]
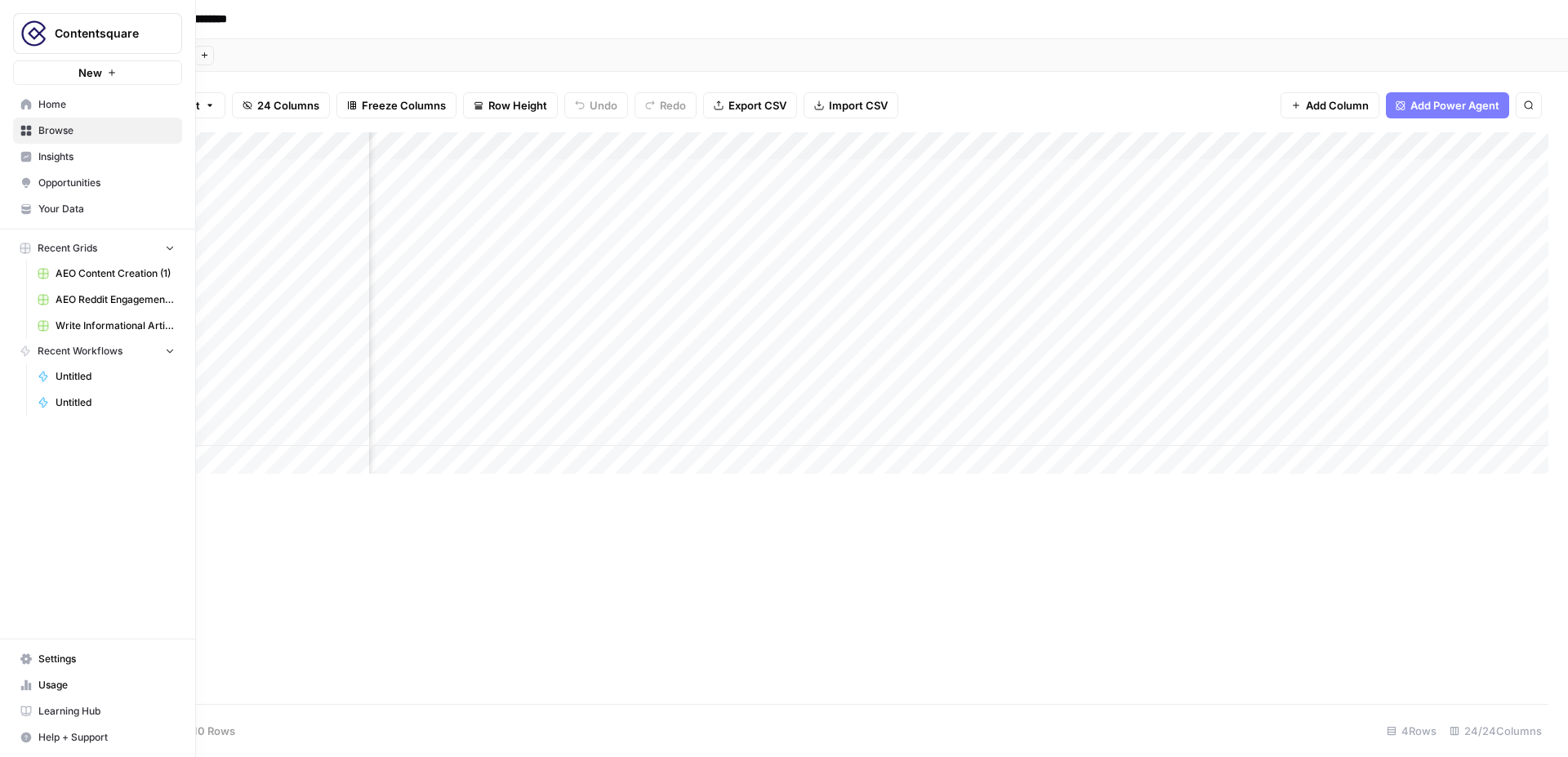
click at [72, 149] on span "Insights" at bounding box center [106, 156] width 137 height 14
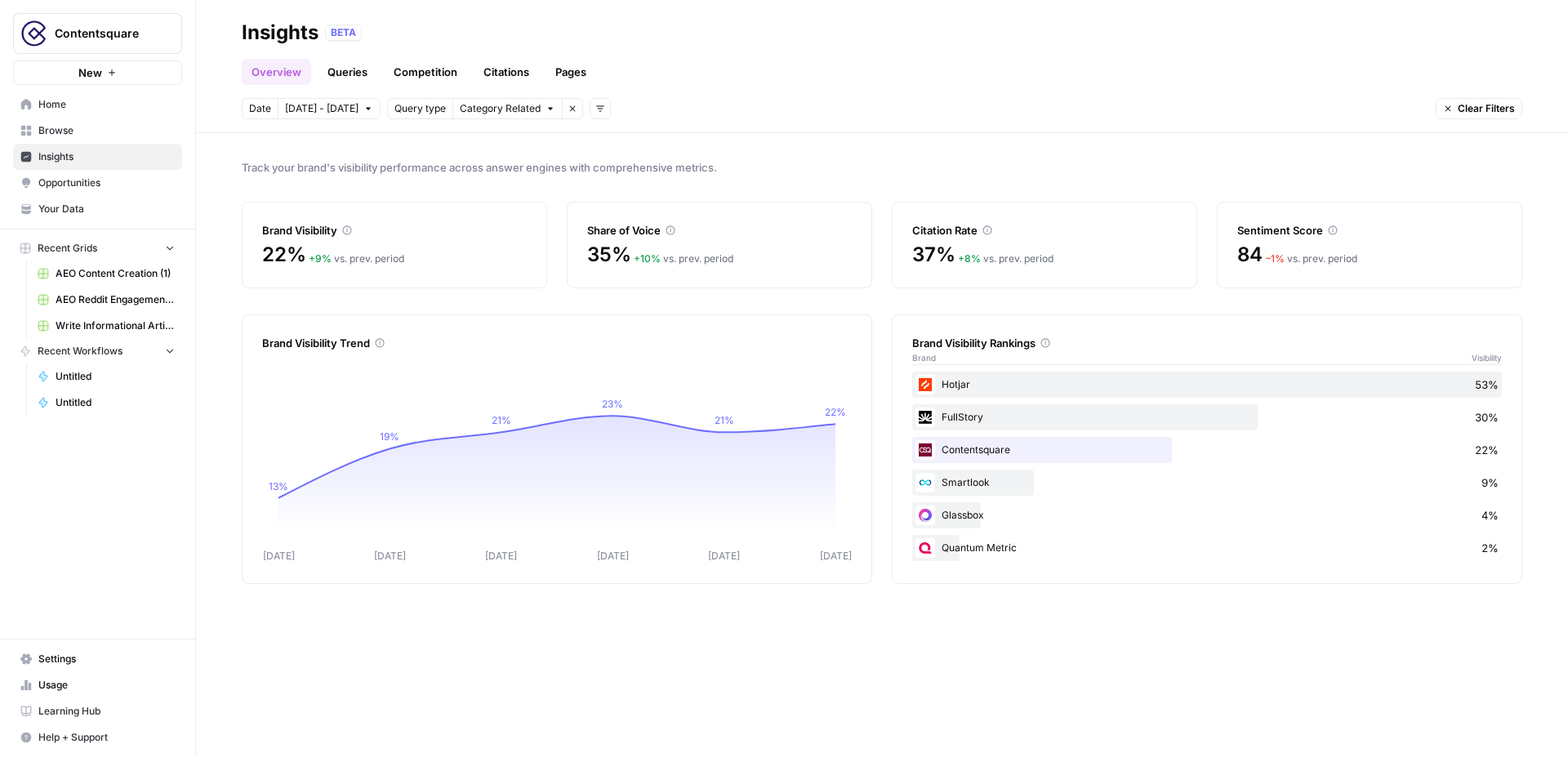
click at [86, 181] on span "Opportunities" at bounding box center [106, 183] width 137 height 14
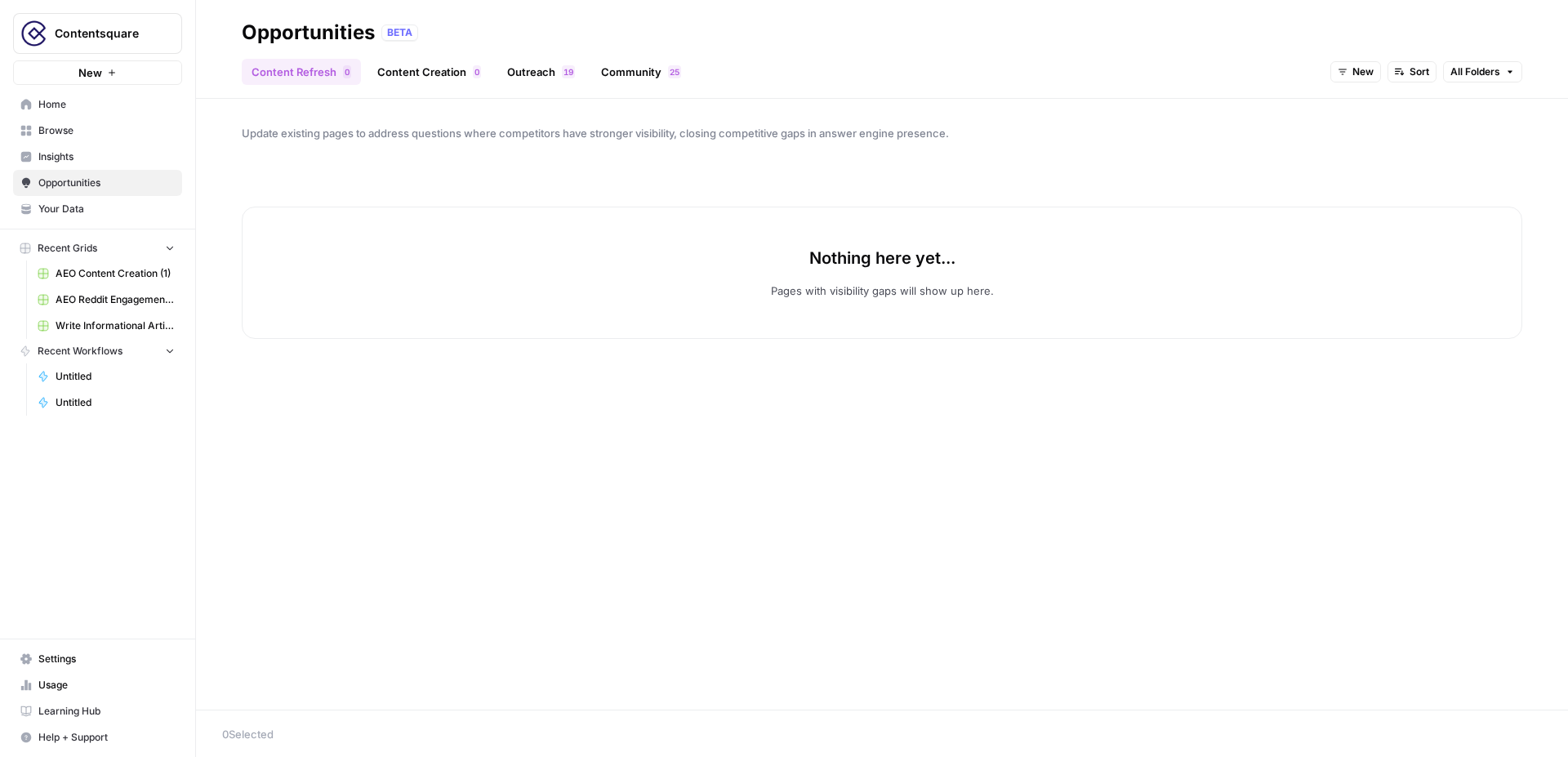
click at [429, 104] on div "Update existing pages to address questions where competitors have stronger visi…" at bounding box center [882, 403] width 1372 height 611
click at [429, 81] on link "Content Creation 0" at bounding box center [428, 72] width 123 height 26
click at [90, 329] on span "Write Informational Article" at bounding box center [115, 325] width 120 height 14
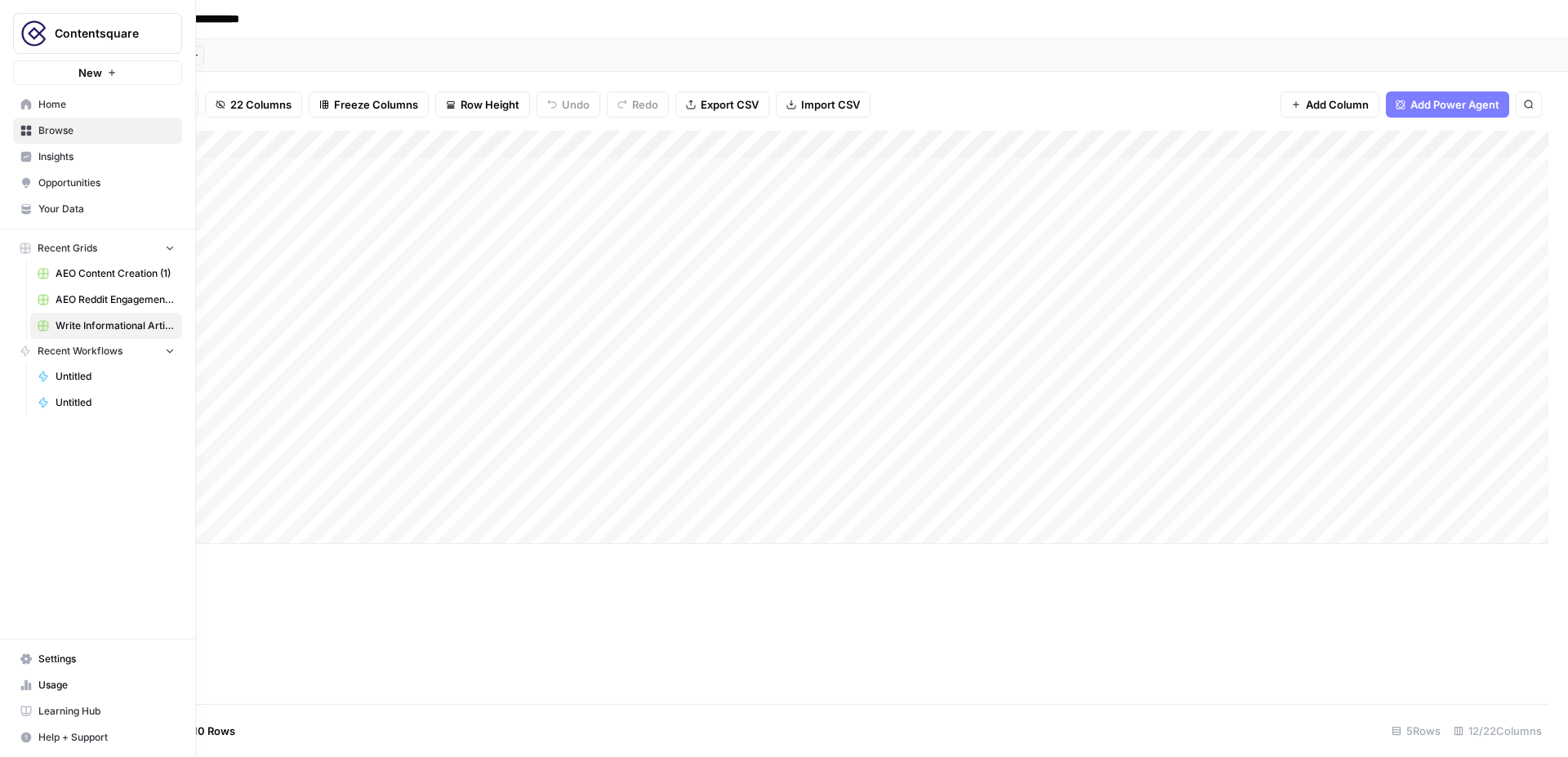
click at [80, 165] on link "Insights" at bounding box center [98, 156] width 169 height 26
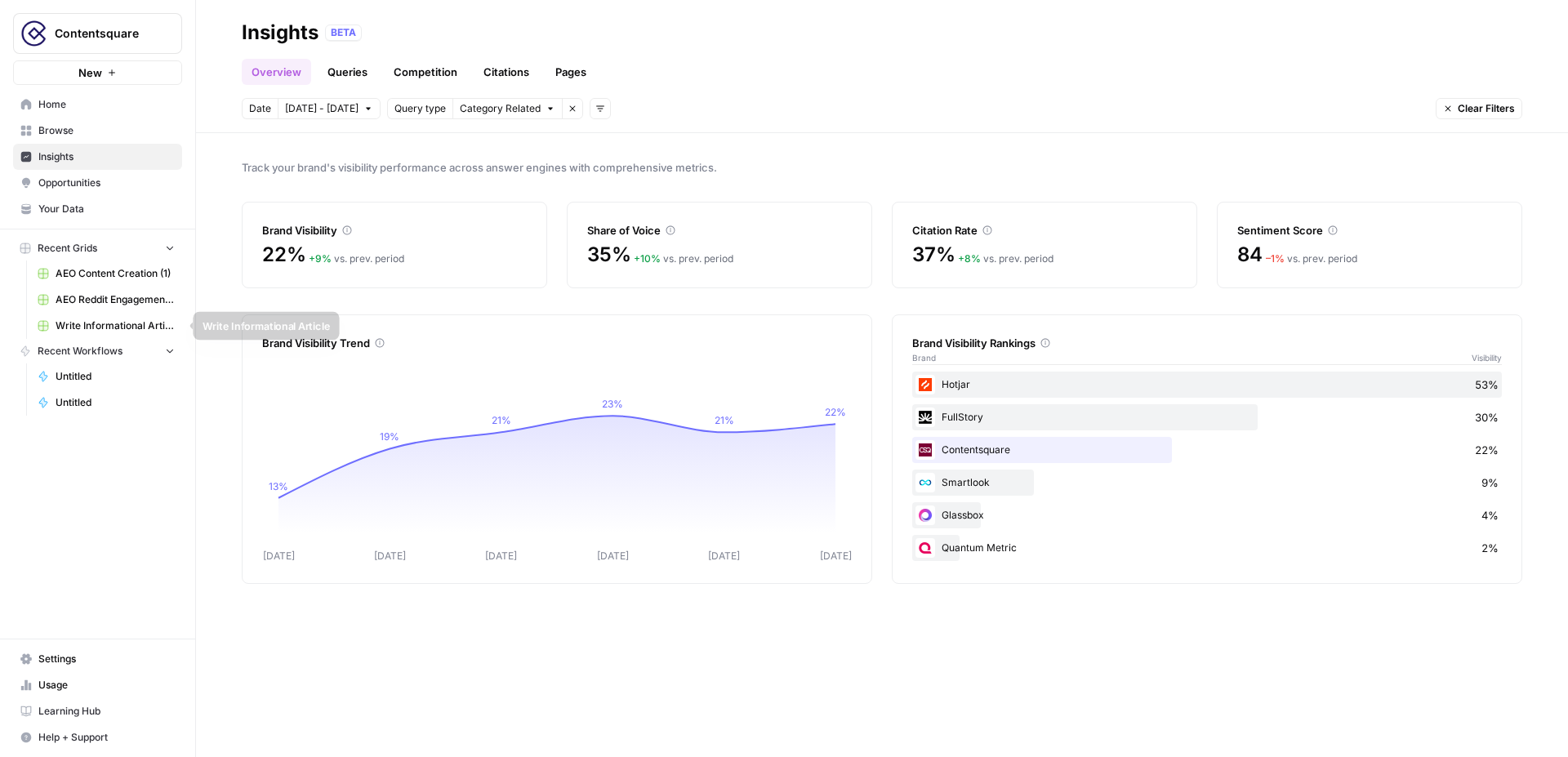
click at [93, 328] on span "Write Informational Article" at bounding box center [115, 325] width 120 height 14
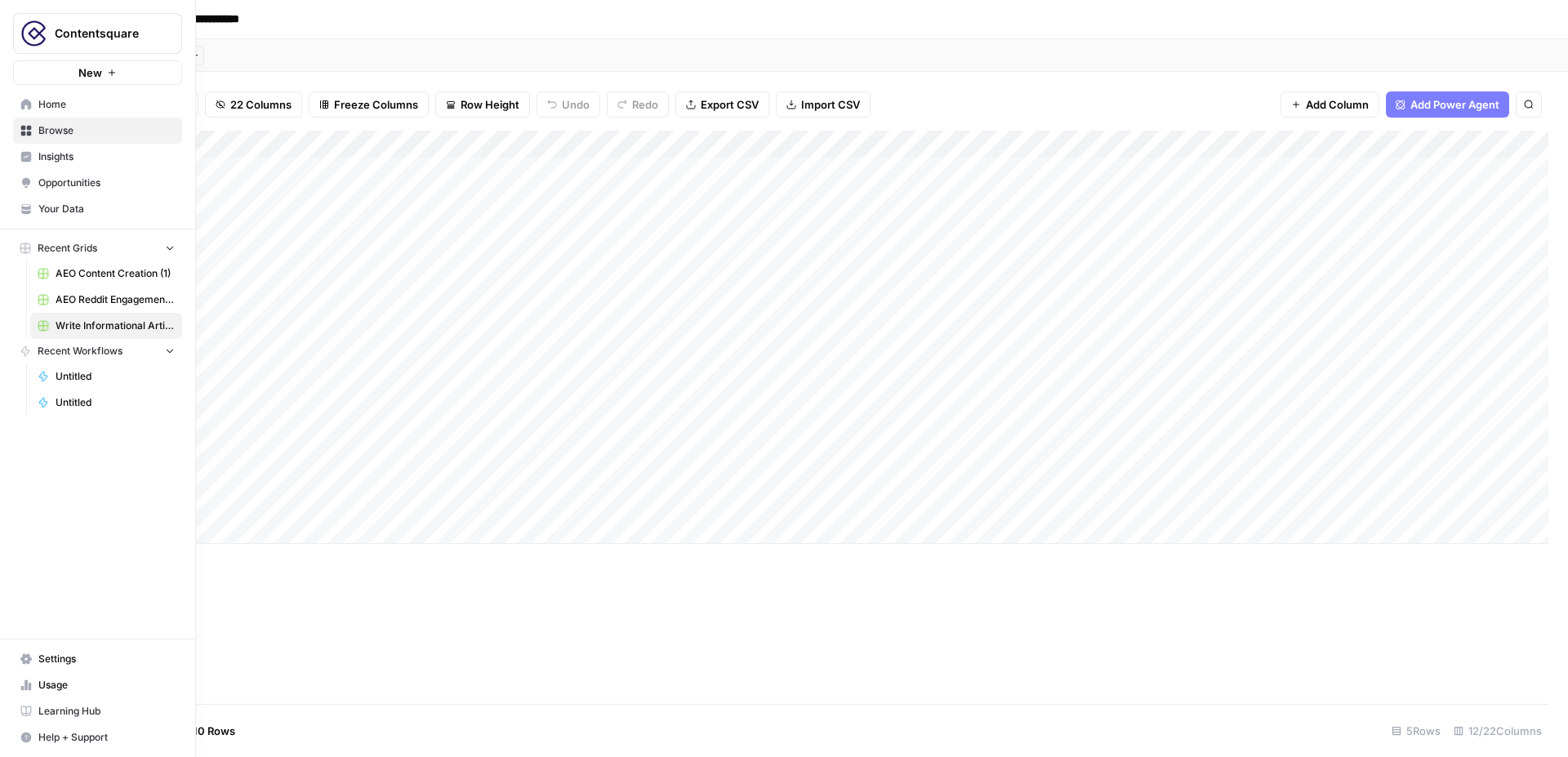
click at [77, 214] on span "Your Data" at bounding box center [106, 208] width 137 height 14
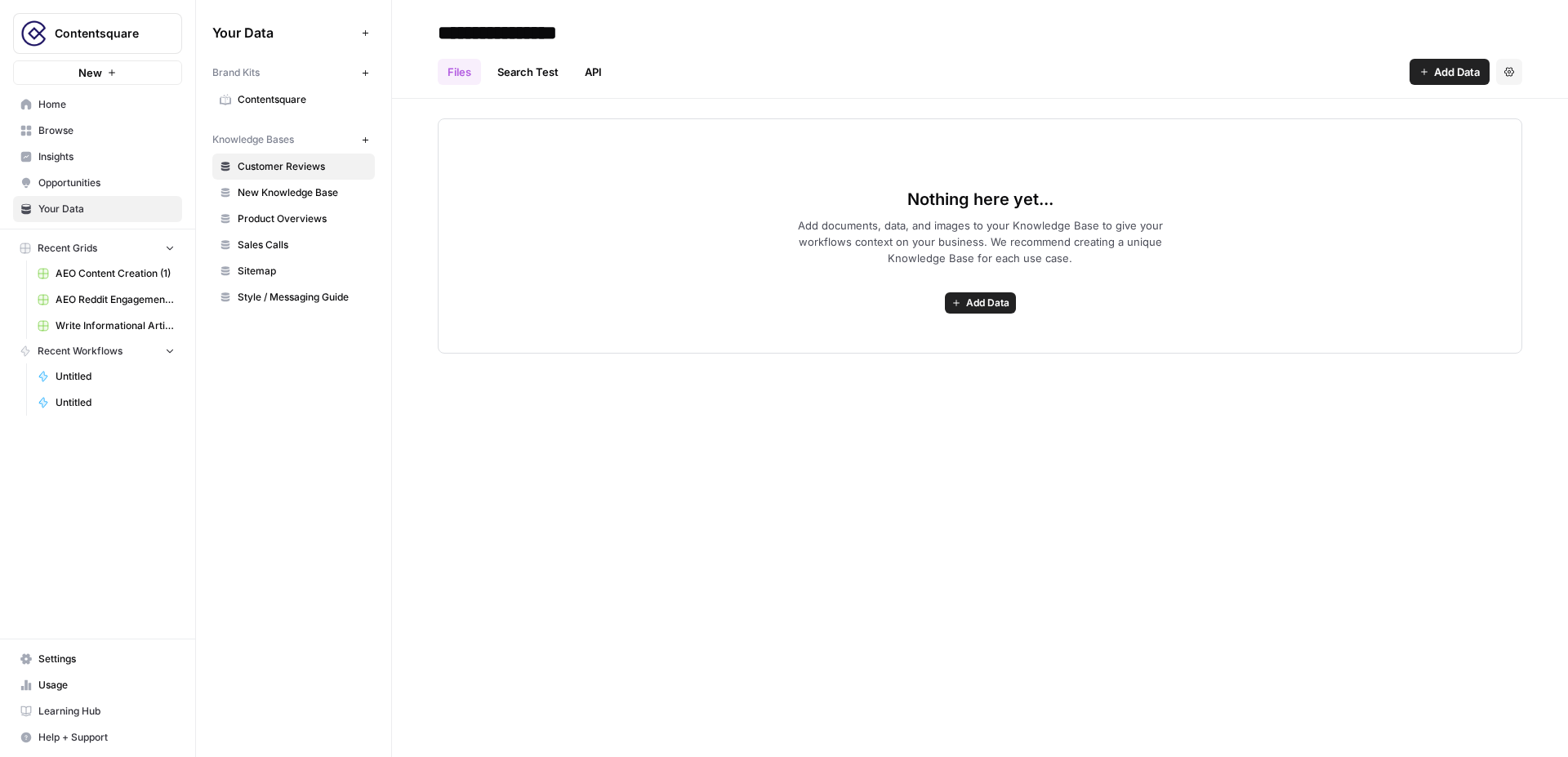
click at [316, 97] on span "Contentsquare" at bounding box center [303, 99] width 130 height 14
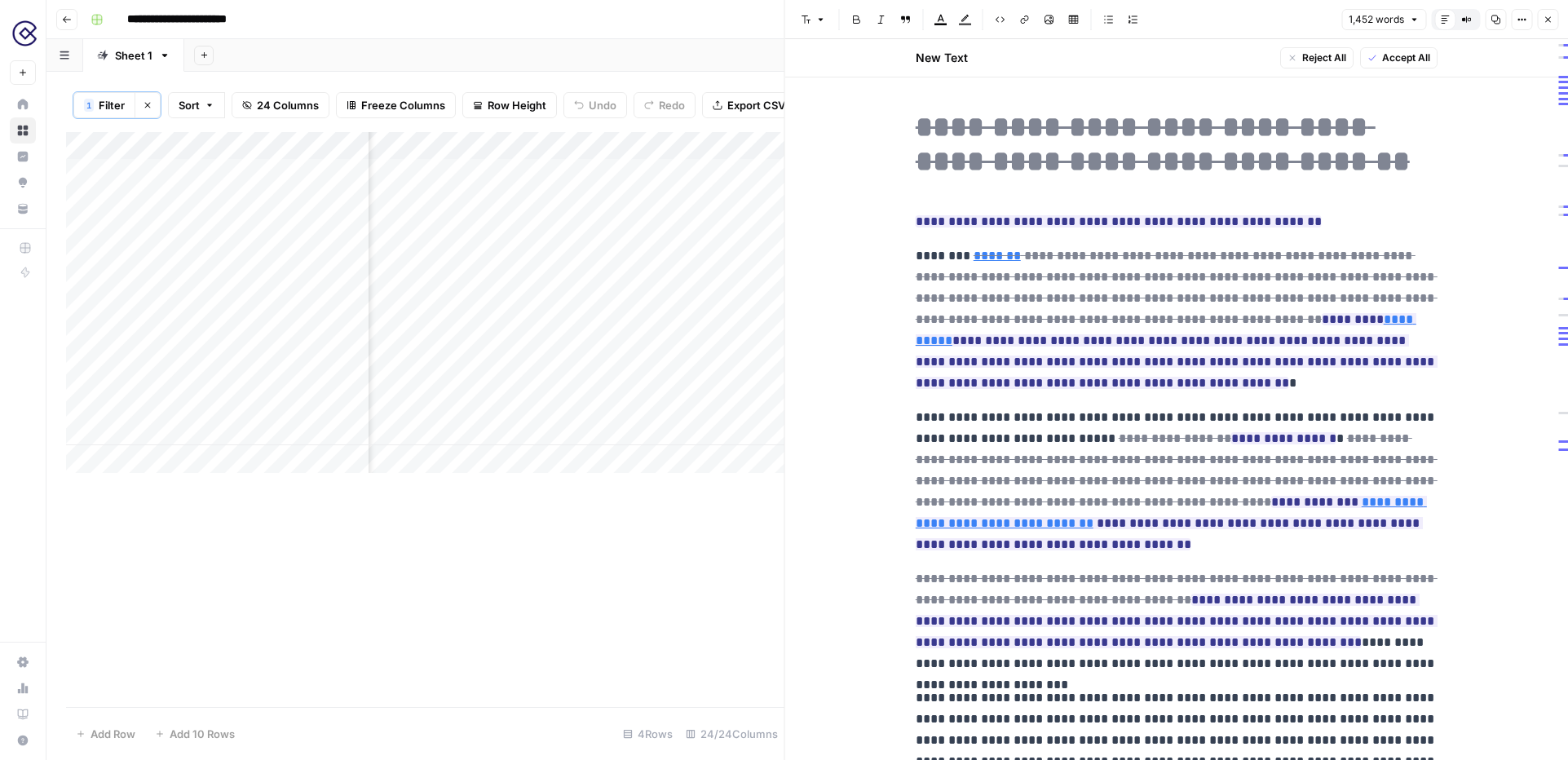
scroll to position [1739, 0]
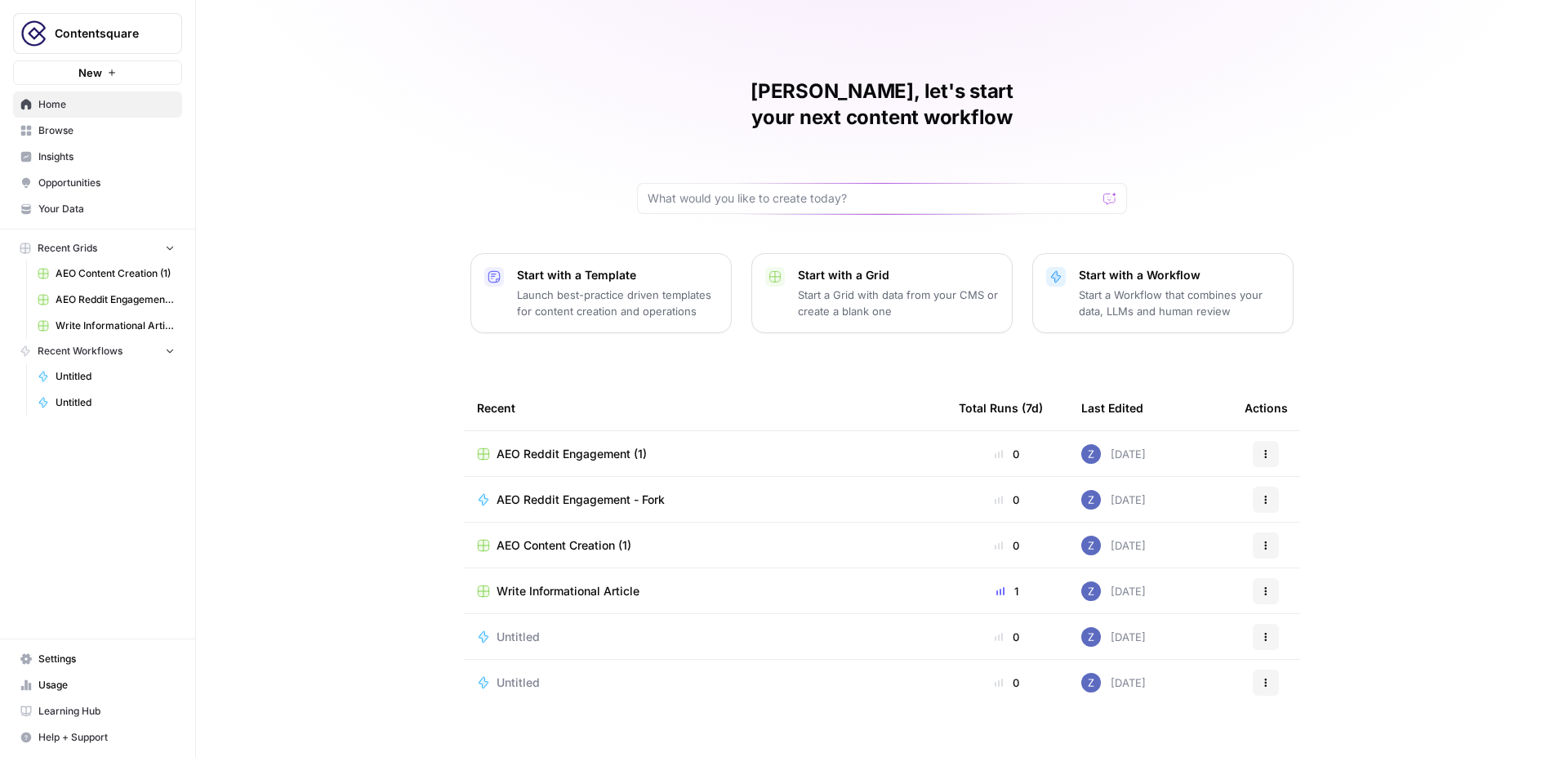
click at [138, 28] on span "Contentsquare" at bounding box center [103, 32] width 98 height 16
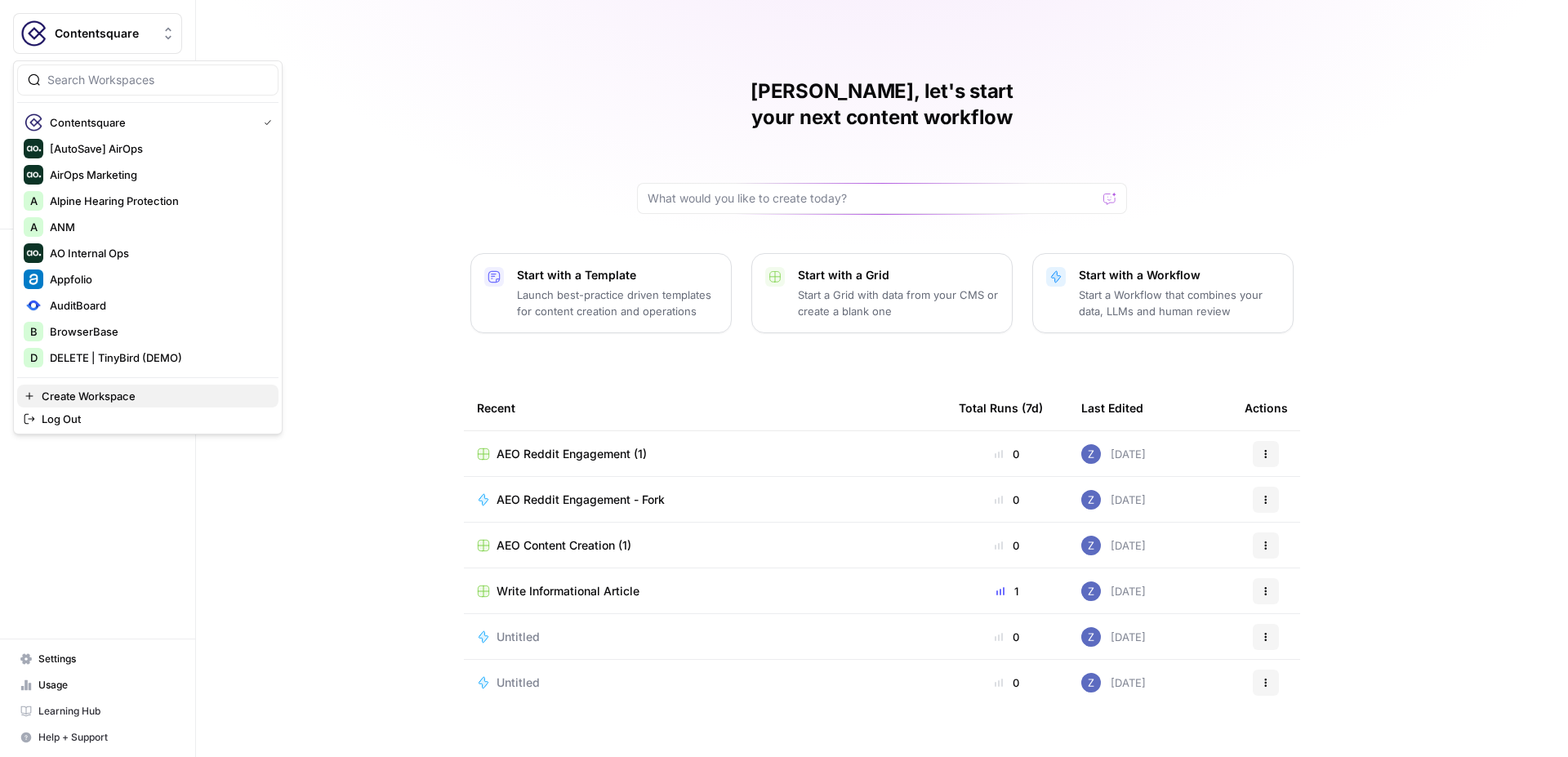
click at [102, 396] on span "Create Workspace" at bounding box center [154, 396] width 224 height 16
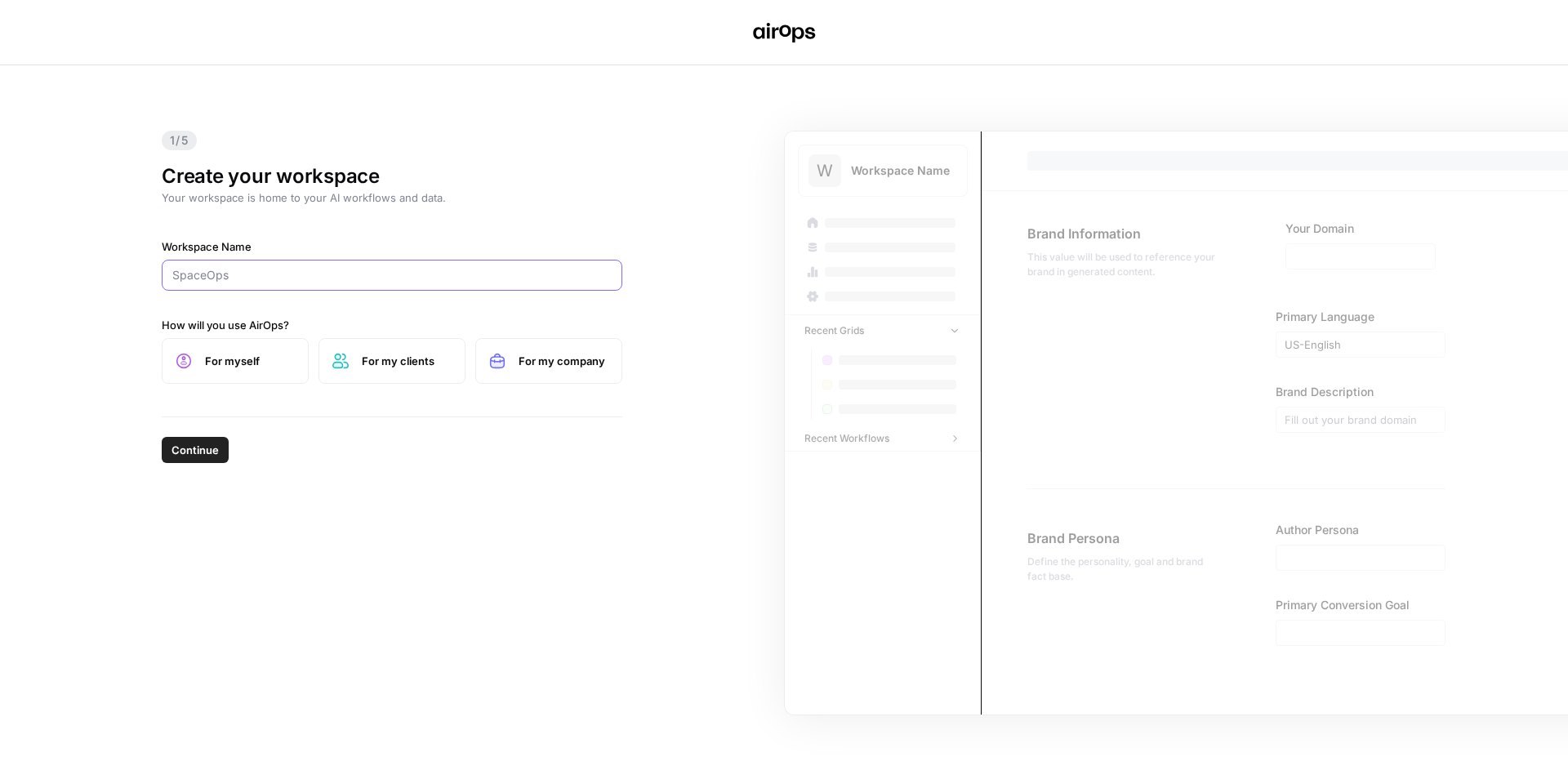
click at [256, 276] on input "Workspace Name" at bounding box center [392, 274] width 440 height 16
type input "TriVista"
click at [566, 370] on label "For my company" at bounding box center [549, 361] width 147 height 46
click at [182, 452] on span "Continue" at bounding box center [195, 449] width 48 height 16
